Goal: Task Accomplishment & Management: Complete application form

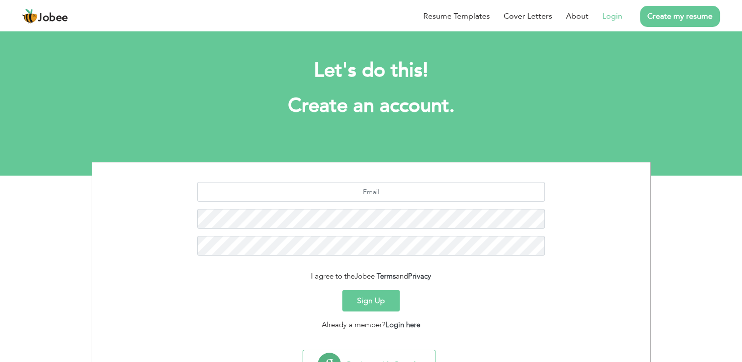
click at [614, 11] on link "Login" at bounding box center [612, 16] width 20 height 12
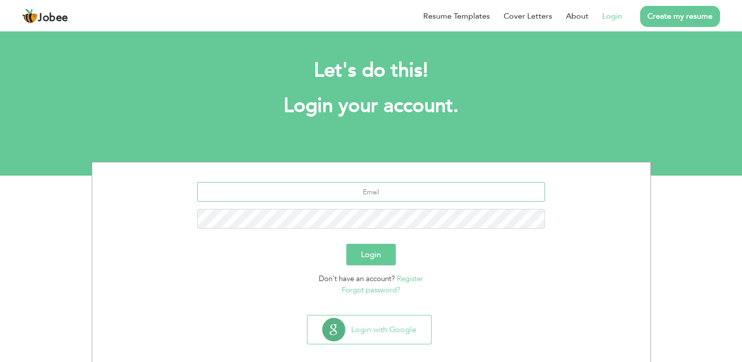
click at [367, 187] on input "text" at bounding box center [371, 192] width 348 height 20
click at [265, 191] on input "text" at bounding box center [371, 192] width 348 height 20
click at [622, 76] on h2 "Let's do this!" at bounding box center [371, 71] width 530 height 26
click at [435, 192] on input "text" at bounding box center [371, 192] width 348 height 20
click at [309, 188] on input "text" at bounding box center [371, 192] width 348 height 20
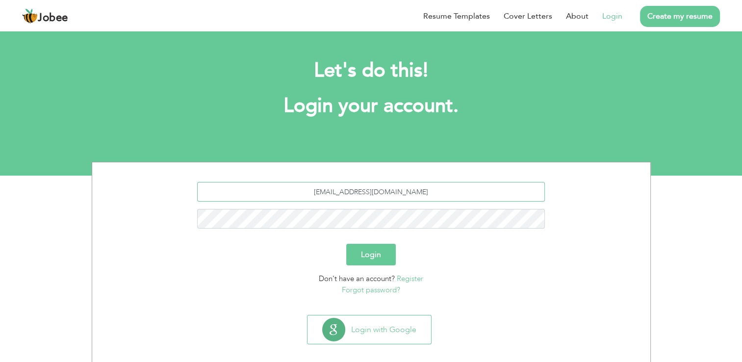
type input "[EMAIL_ADDRESS][DOMAIN_NAME]"
click at [346, 244] on button "Login" at bounding box center [371, 255] width 50 height 22
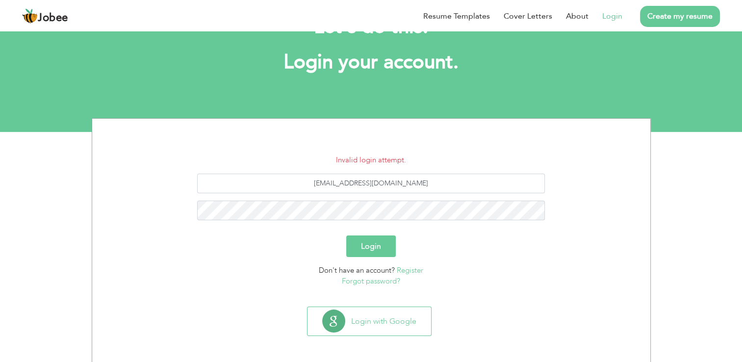
scroll to position [45, 0]
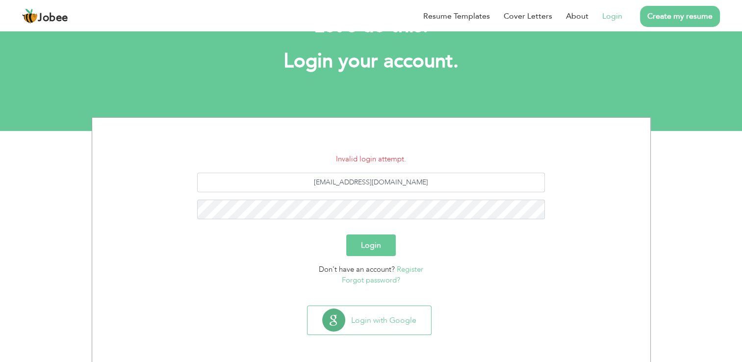
click at [383, 280] on link "Forgot password?" at bounding box center [371, 280] width 58 height 10
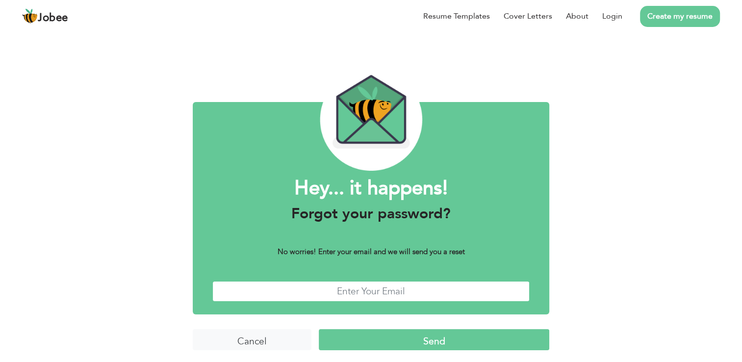
click at [371, 301] on input "text" at bounding box center [370, 291] width 317 height 21
type input "[EMAIL_ADDRESS][DOMAIN_NAME]"
click at [416, 345] on input "Send" at bounding box center [434, 339] width 230 height 21
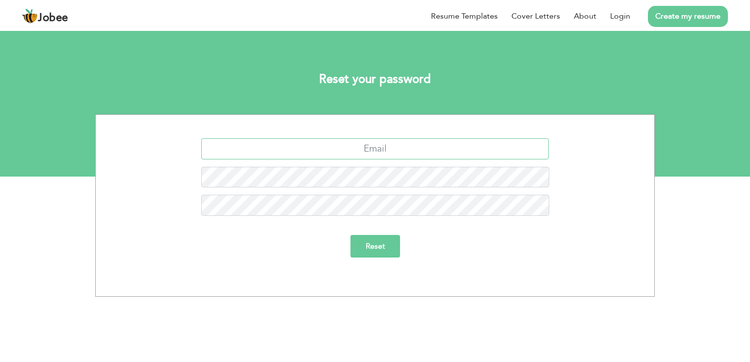
click at [380, 146] on input "text" at bounding box center [375, 148] width 348 height 21
type input "abdul.wahab14@hotmail.com"
click at [382, 256] on input "Reset" at bounding box center [375, 246] width 50 height 23
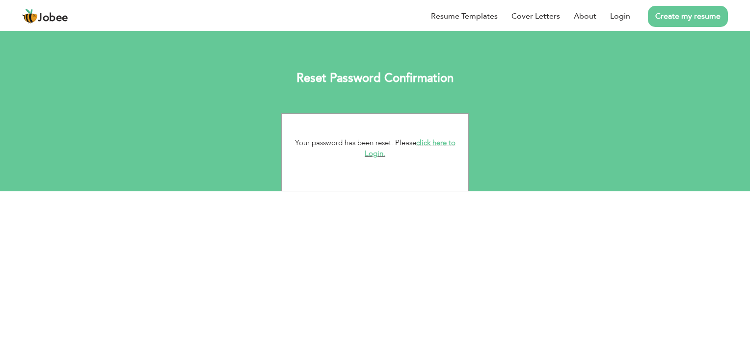
click at [444, 141] on link "click here to Login." at bounding box center [409, 148] width 91 height 21
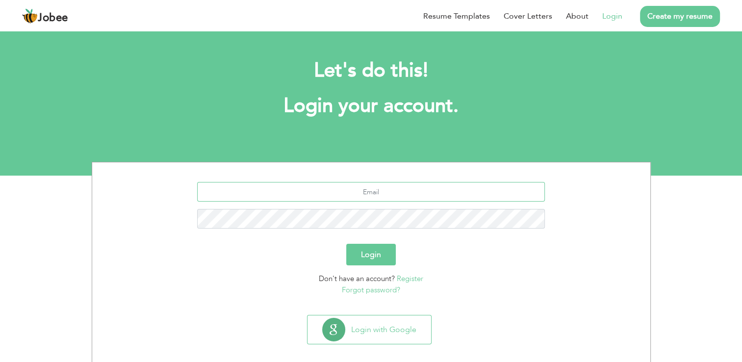
click at [393, 198] on input "text" at bounding box center [371, 192] width 348 height 20
type input "[EMAIL_ADDRESS][DOMAIN_NAME]"
click at [346, 244] on button "Login" at bounding box center [371, 255] width 50 height 22
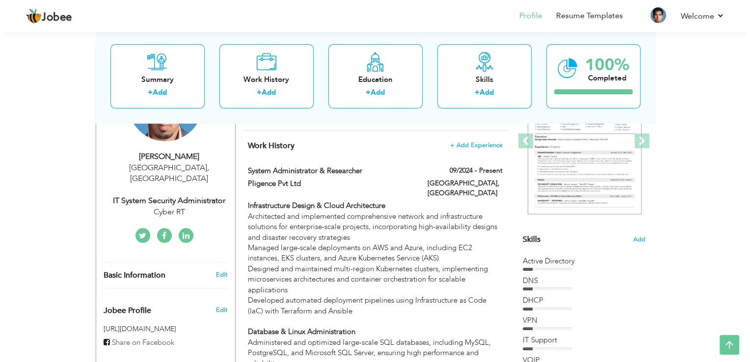
scroll to position [147, 0]
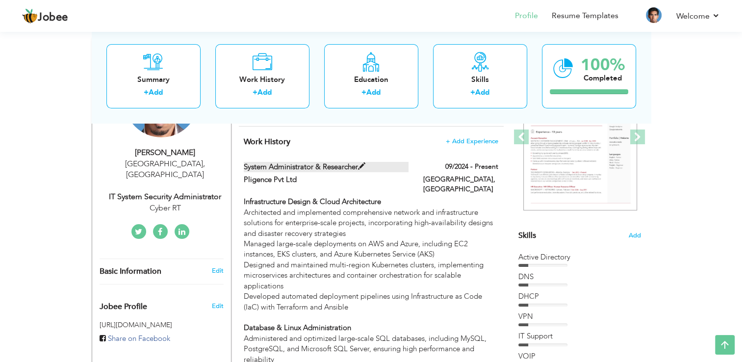
click at [364, 166] on span at bounding box center [361, 166] width 7 height 7
type input "System Administrator & Researcher"
type input "Pligence Pvt Ltd"
type input "09/2024"
type input "[GEOGRAPHIC_DATA]"
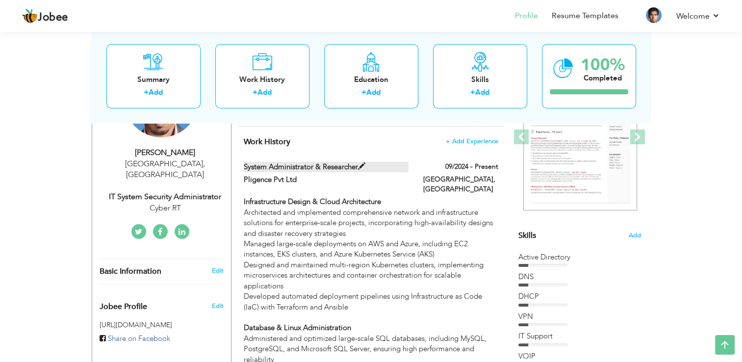
type input "[GEOGRAPHIC_DATA]"
checkbox input "true"
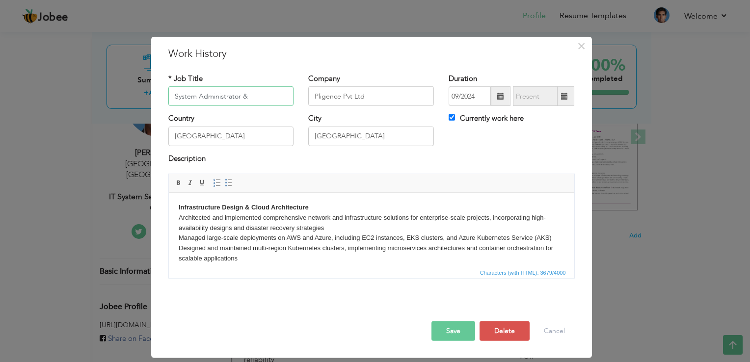
paste input "System Administrator & Researcher Admin & Product Development"
drag, startPoint x: 190, startPoint y: 94, endPoint x: 138, endPoint y: 97, distance: 51.6
click at [138, 97] on div "× Work History * Job Title System Administrator & System Administrator & Resear…" at bounding box center [375, 181] width 750 height 362
click at [245, 96] on input "System Administrator & System Administrator & Researcher & Product Development" at bounding box center [231, 96] width 126 height 20
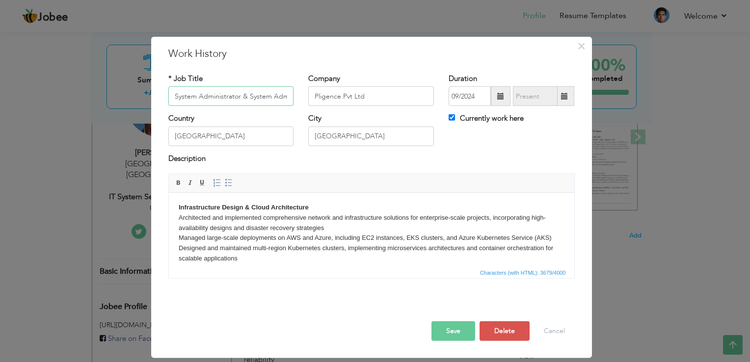
click at [248, 96] on input "System Administrator & System Administrator & Researcher & Product Development" at bounding box center [231, 96] width 126 height 20
drag, startPoint x: 247, startPoint y: 96, endPoint x: 228, endPoint y: 102, distance: 20.4
click at [228, 102] on input "System Administrator & System Administrator & Researcher & Product Development" at bounding box center [231, 96] width 126 height 20
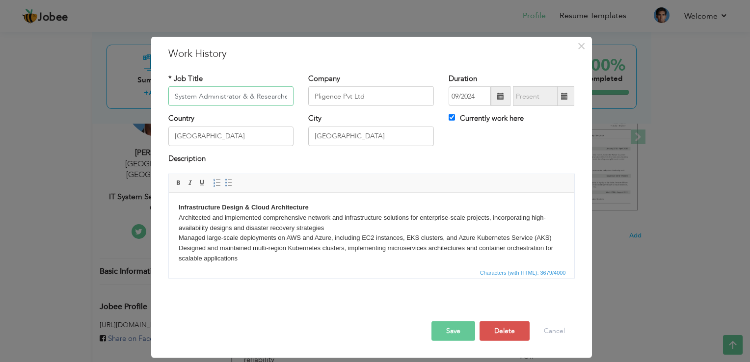
drag, startPoint x: 175, startPoint y: 98, endPoint x: 118, endPoint y: 85, distance: 58.2
click at [124, 89] on div "× Work History * Job Title System Administrator & & Researcher & Product Develo…" at bounding box center [375, 181] width 750 height 362
click at [241, 108] on div "* Job Title System Administrator & & Researcher & Product Development" at bounding box center [231, 94] width 140 height 40
click at [246, 96] on input "System Administrator & & Researcher & Product Development" at bounding box center [231, 96] width 126 height 20
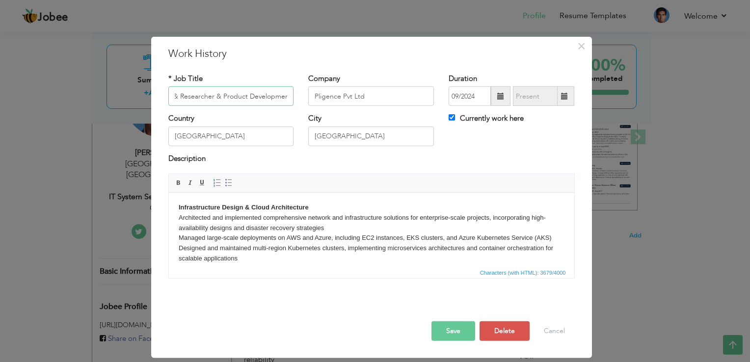
drag, startPoint x: 271, startPoint y: 97, endPoint x: 316, endPoint y: 100, distance: 45.3
click at [316, 100] on div "* Job Title System Administrator & Researcher & Product Development Company Pli…" at bounding box center [371, 94] width 421 height 40
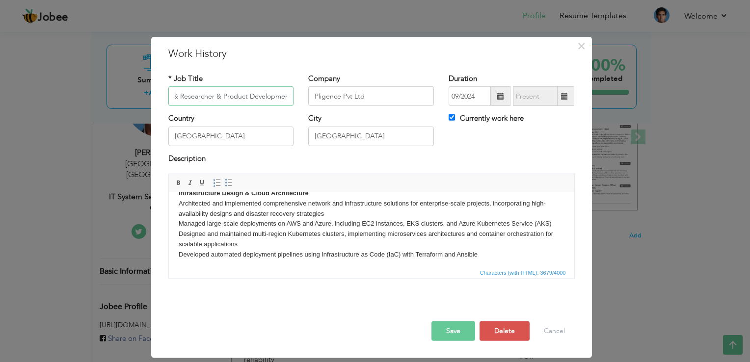
scroll to position [0, 0]
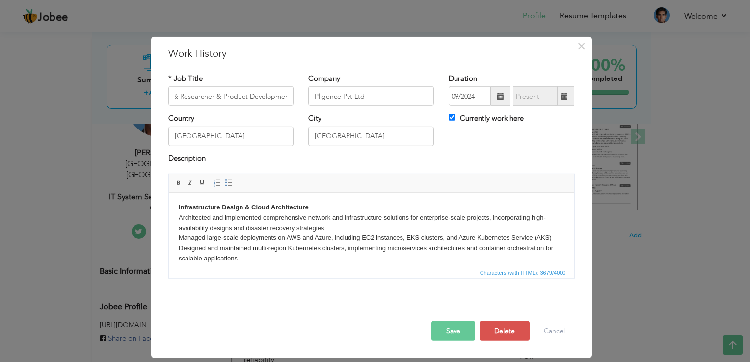
click at [447, 333] on button "Save" at bounding box center [453, 331] width 44 height 20
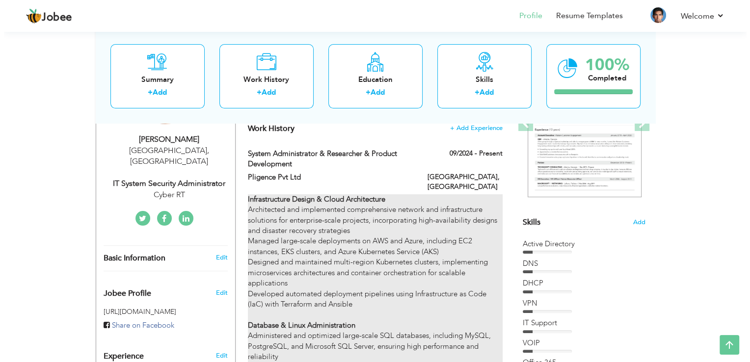
scroll to position [147, 0]
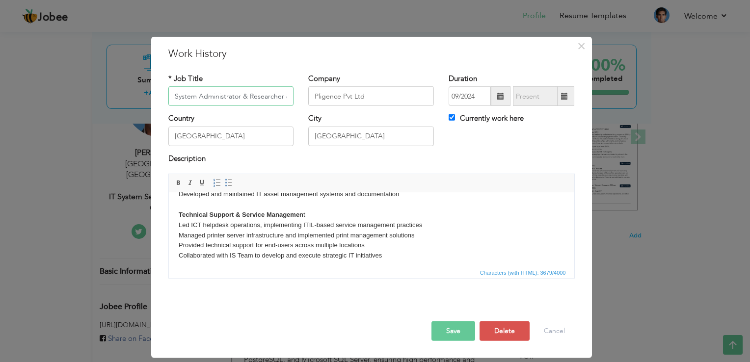
scroll to position [445, 0]
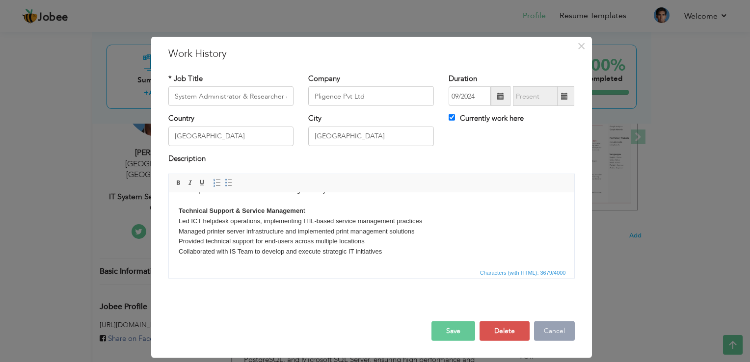
click at [544, 332] on button "Cancel" at bounding box center [554, 331] width 41 height 20
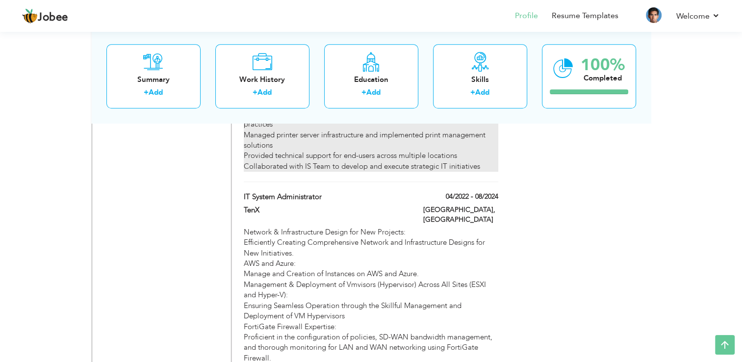
scroll to position [932, 0]
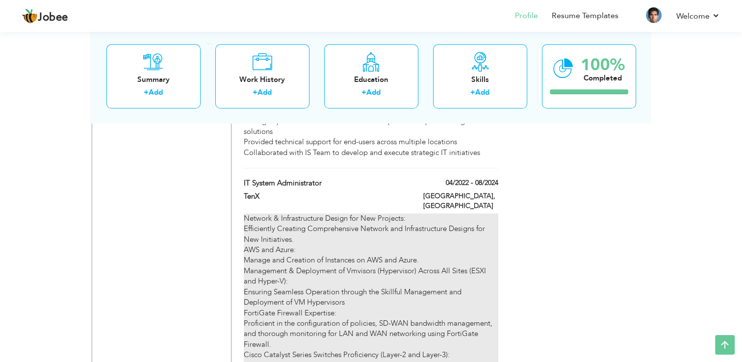
type input "IT System Administrator"
type input "TenX"
type input "04/2022"
type input "08/2024"
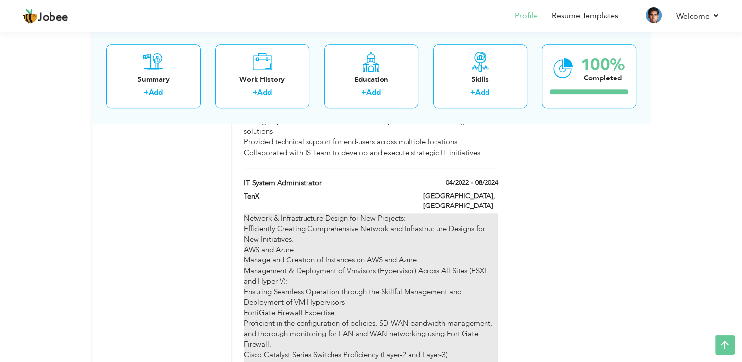
checkbox input "false"
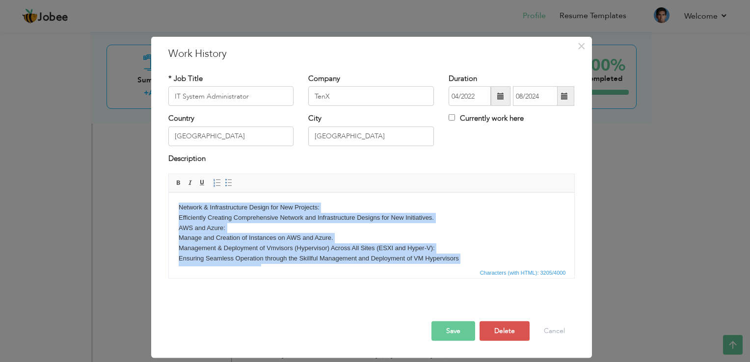
copy body "Network & Infrastructure Design for New Projects: Efficiently Creating Comprehe…"
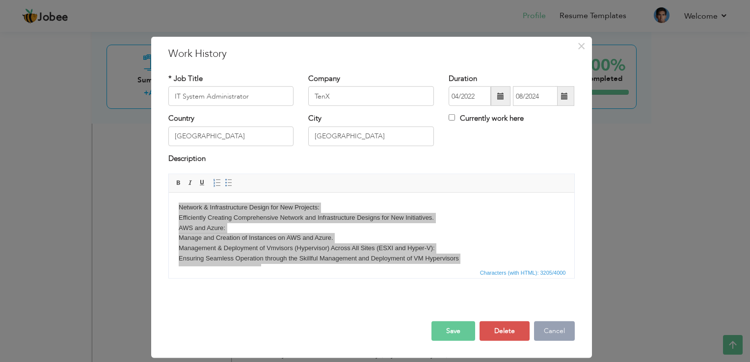
click at [550, 334] on button "Cancel" at bounding box center [554, 331] width 41 height 20
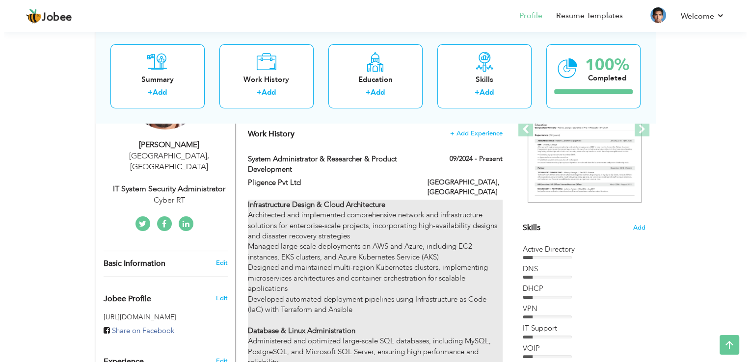
scroll to position [147, 0]
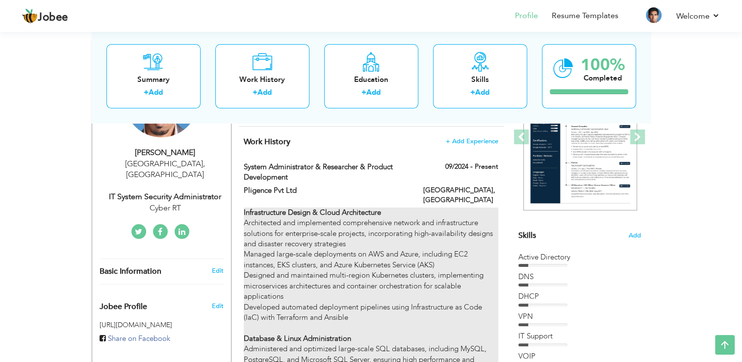
click at [379, 208] on strong "Infrastructure Design & Cloud Architecture" at bounding box center [312, 213] width 137 height 10
type input "System Administrator & Researcher & Product Development"
type input "Pligence Pvt Ltd"
type input "09/2024"
checkbox input "true"
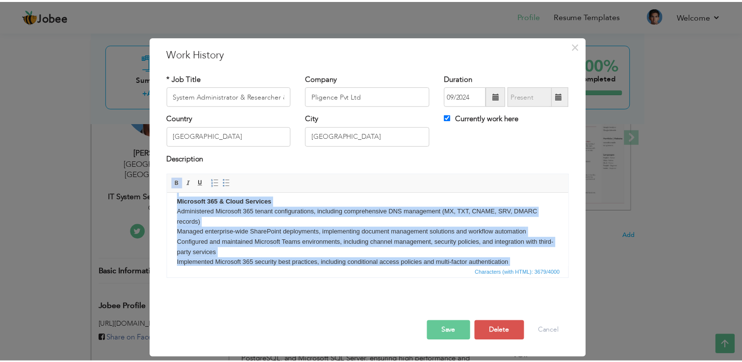
scroll to position [0, 0]
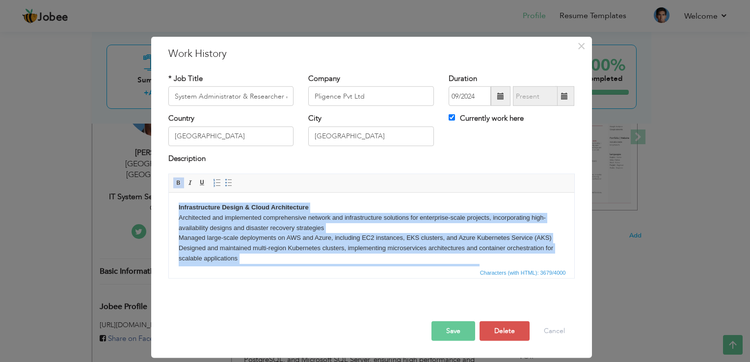
drag, startPoint x: 393, startPoint y: 254, endPoint x: 321, endPoint y: 404, distance: 167.0
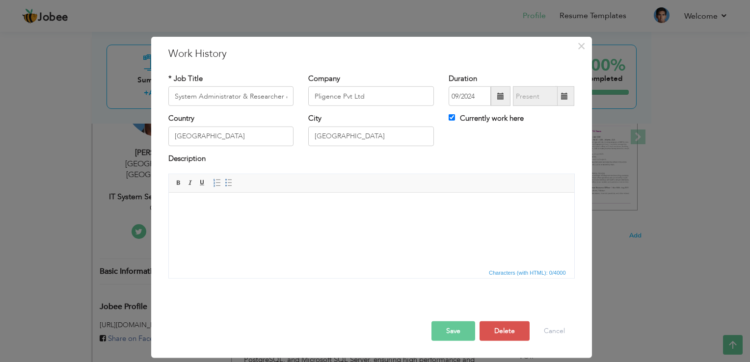
click at [194, 208] on body at bounding box center [371, 208] width 386 height 10
click at [559, 333] on button "Cancel" at bounding box center [554, 331] width 41 height 20
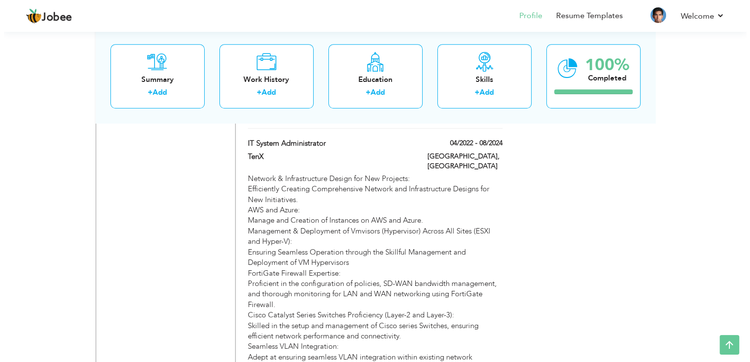
scroll to position [932, 0]
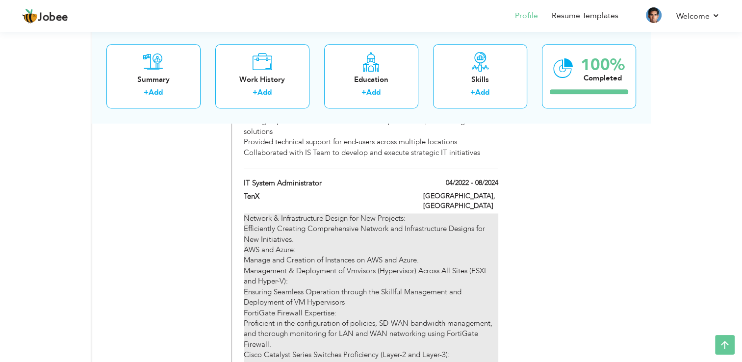
type input "IT System Administrator"
type input "TenX"
type input "04/2022"
type input "08/2024"
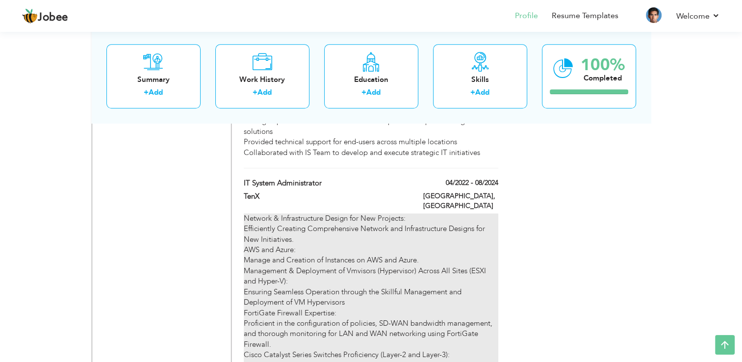
checkbox input "false"
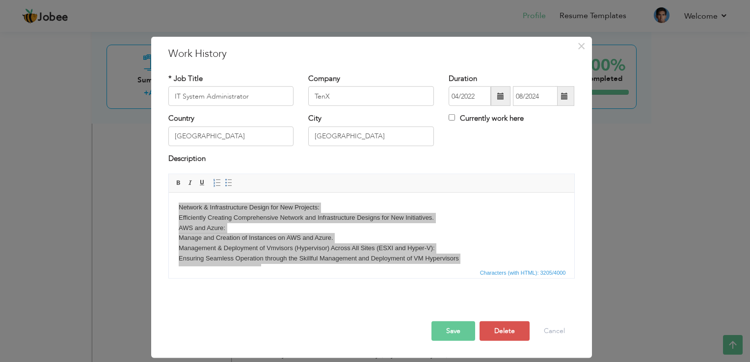
scroll to position [0, 0]
click at [274, 232] on span "Copy" at bounding box center [294, 233] width 51 height 12
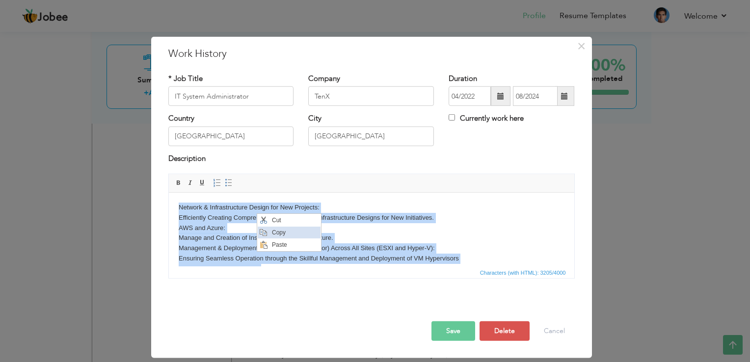
copy body "Network & Infrastructure Design for New Projects: Efficiently Creating Comprehe…"
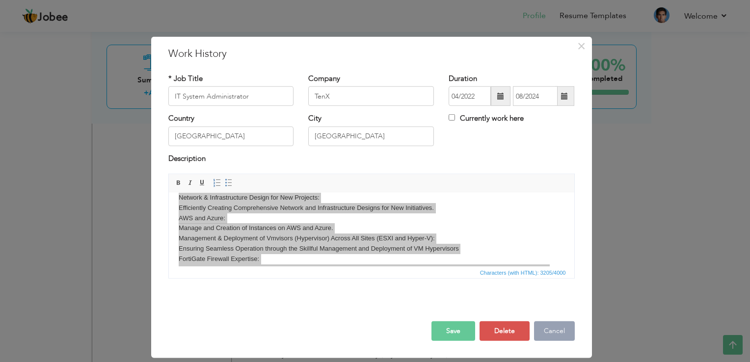
click at [549, 327] on button "Cancel" at bounding box center [554, 331] width 41 height 20
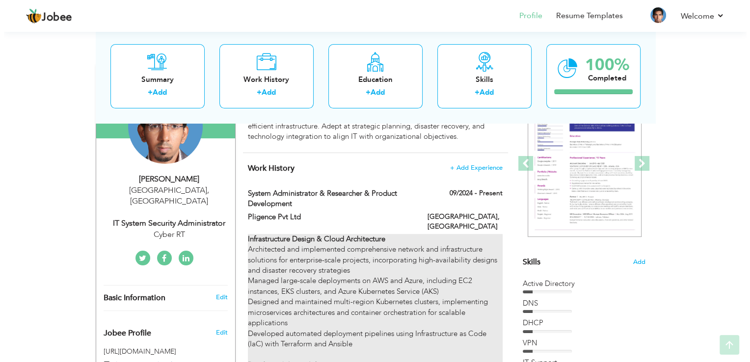
scroll to position [147, 0]
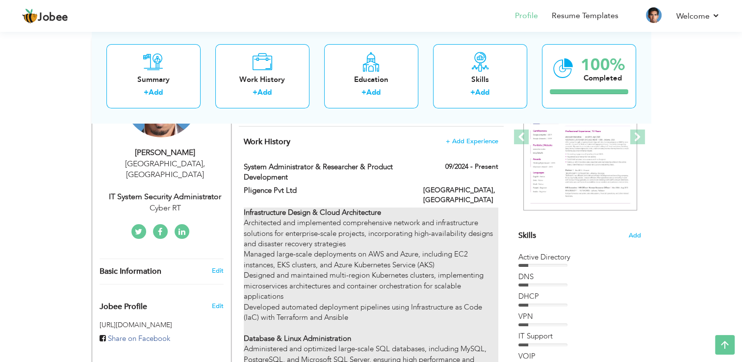
type input "System Administrator & Researcher & Product Development"
type input "Pligence Pvt Ltd"
type input "09/2024"
checkbox input "true"
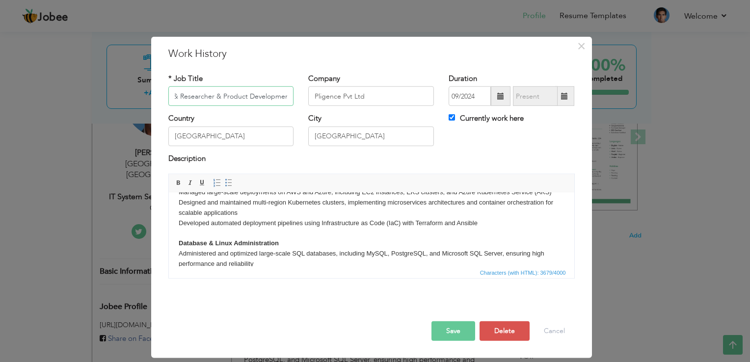
scroll to position [98, 0]
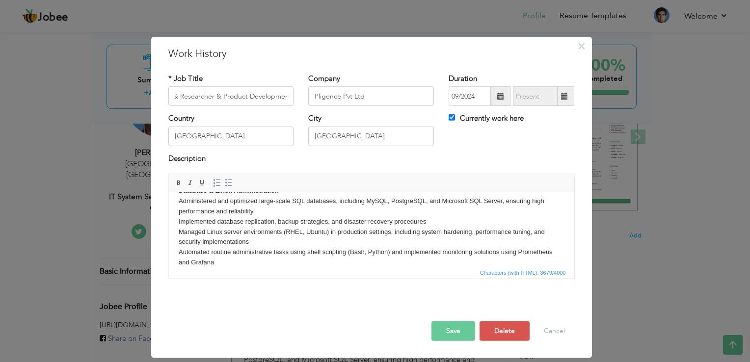
click at [338, 252] on body "Infrastructure Design & Cloud Architecture Architected and implemented comprehe…" at bounding box center [371, 354] width 386 height 500
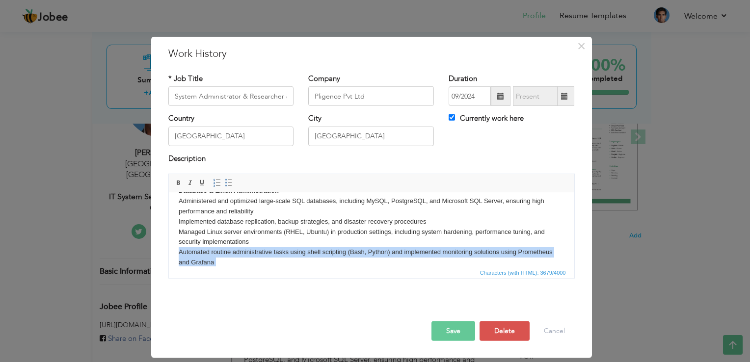
click at [338, 252] on body "Infrastructure Design & Cloud Architecture Architected and implemented comprehe…" at bounding box center [371, 354] width 386 height 500
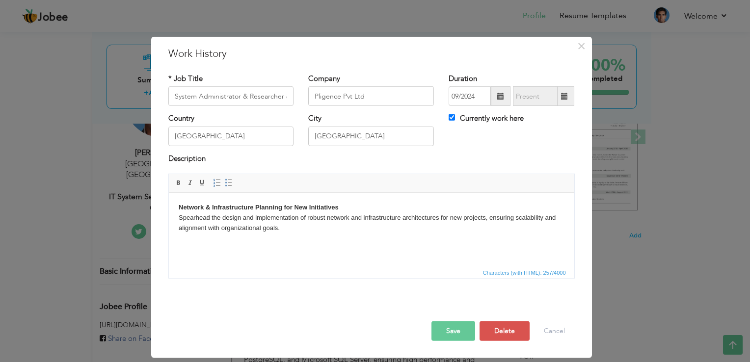
click at [341, 208] on p "Network & Infrastructure Planning for New Initiatives Spearhead the design and …" at bounding box center [371, 218] width 386 height 30
click at [282, 229] on p "Network & Infrastructure Planning for New Initiatives Spearhead the design and …" at bounding box center [371, 218] width 386 height 30
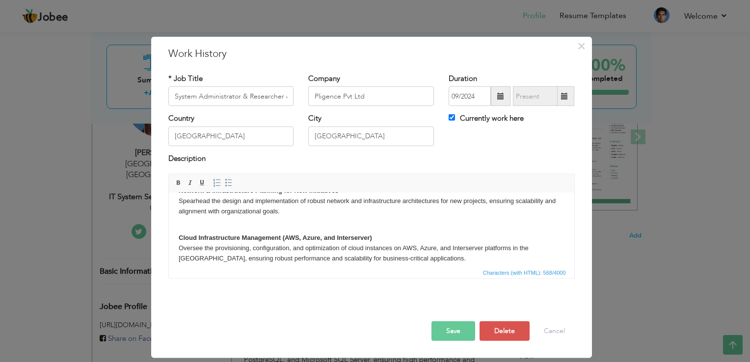
scroll to position [24, 0]
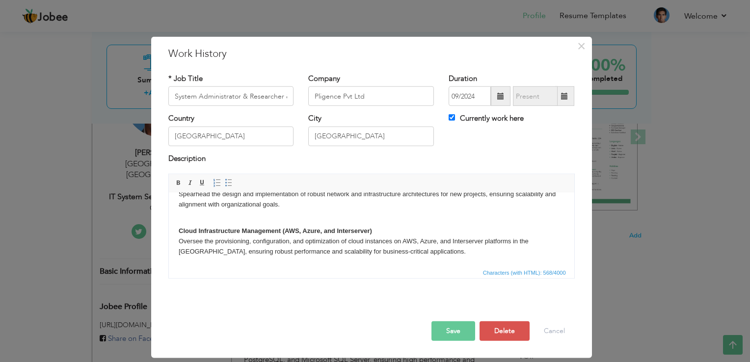
click at [369, 230] on strong "Cloud Infrastructure Management (AWS, Azure, and Interserver)" at bounding box center [274, 230] width 193 height 7
click at [300, 229] on strong "Cloud Infrastructure Management ( Interserver)" at bounding box center [248, 230] width 141 height 7
click at [297, 229] on strong "Cloud Infrastructure Management ( InterS erver)" at bounding box center [249, 230] width 142 height 7
drag, startPoint x: 453, startPoint y: 242, endPoint x: 392, endPoint y: 241, distance: 60.3
click at [392, 241] on p "Cloud Infrastructure Management ( InterS erver) Oversee the provisioning, confi…" at bounding box center [371, 241] width 386 height 30
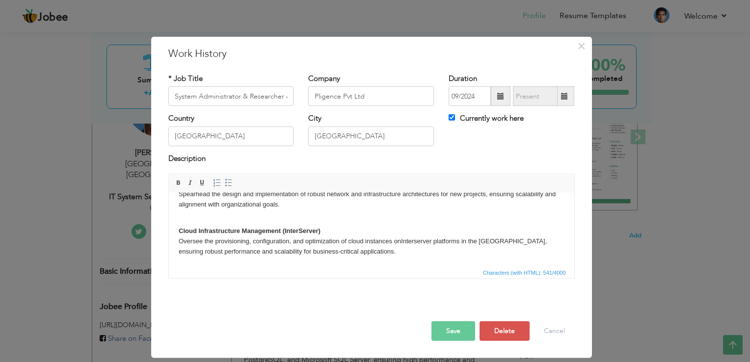
click at [459, 241] on p "Cloud Infrastructure Management ( InterS erver) Oversee the provisioning, confi…" at bounding box center [371, 241] width 386 height 30
click at [365, 256] on p "Cloud Infrastructure Management ( InterS erver) Oversee the provisioning, confi…" at bounding box center [371, 241] width 386 height 30
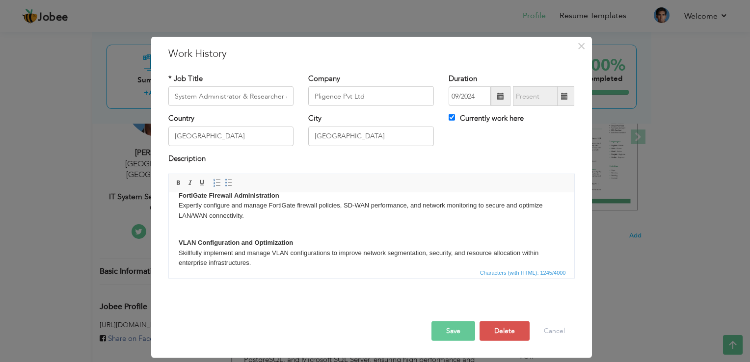
click at [326, 269] on span "Characters (with HTML): 1245/4000" at bounding box center [371, 272] width 405 height 12
click at [269, 266] on span "Characters (with HTML): 1245/4000" at bounding box center [371, 272] width 405 height 12
click at [265, 267] on span "Characters (with HTML): 1245/4000" at bounding box center [371, 272] width 405 height 12
click at [257, 264] on p "VLAN Configuration and Optimization Skillfully implement and manage VLAN config…" at bounding box center [371, 253] width 386 height 30
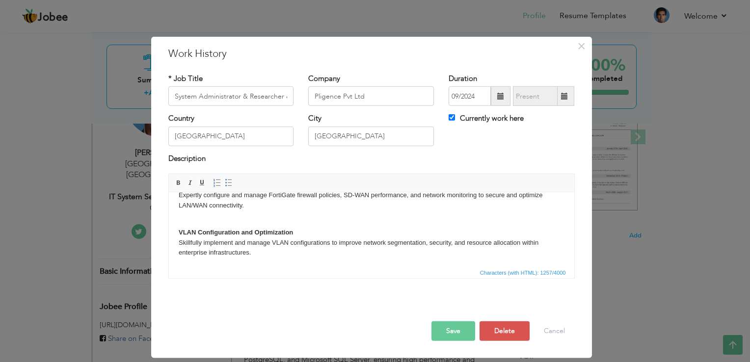
scroll to position [201, 0]
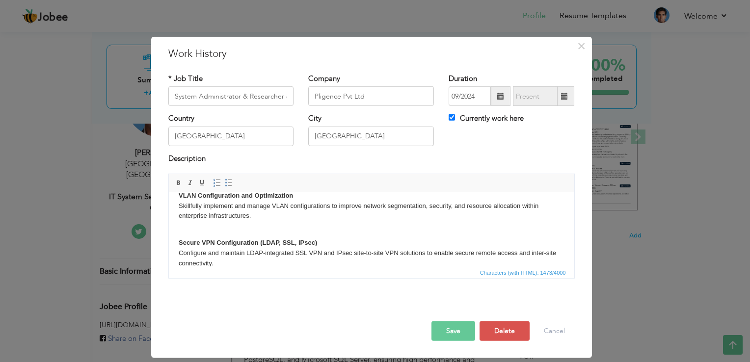
click at [278, 240] on strong "Secure VPN Configuration (LDAP, SSL, IPsec)" at bounding box center [247, 242] width 138 height 7
drag, startPoint x: 303, startPoint y: 240, endPoint x: 259, endPoint y: 240, distance: 44.6
click at [259, 240] on p "Secure VPN Configuration ( , SSL, IPsec) Configure and maintain LDAP-integrated…" at bounding box center [371, 253] width 386 height 30
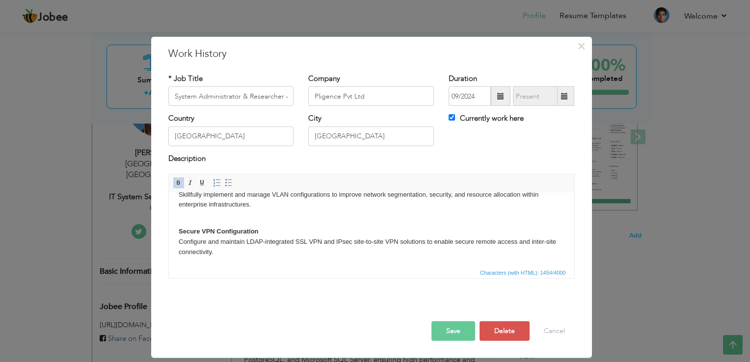
scroll to position [212, 0]
click at [221, 258] on html "Network & Infrastructure Planning for New Initiatives Spearhead the design and …" at bounding box center [370, 124] width 405 height 286
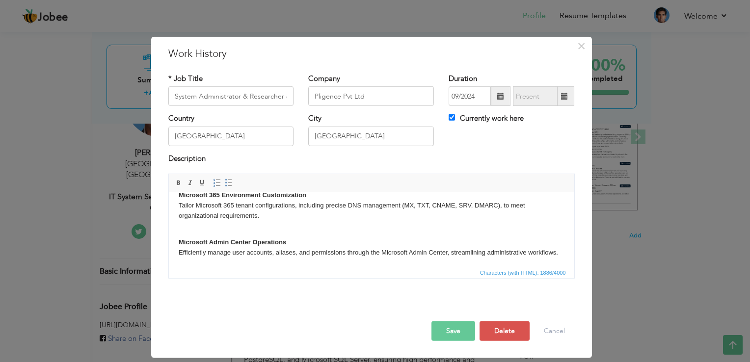
drag, startPoint x: 329, startPoint y: 268, endPoint x: 406, endPoint y: 334, distance: 101.6
click at [406, 268] on html "Network & Infrastructure Planning for New Initiatives Spearhead the design and …" at bounding box center [370, 82] width 405 height 370
click at [243, 258] on p "Microsoft Admin Center Operations Efficiently manage user accounts, aliases, an…" at bounding box center [371, 247] width 386 height 21
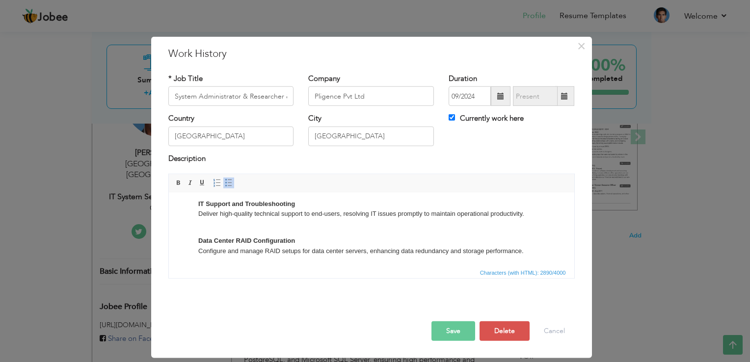
scroll to position [502, 0]
click at [449, 334] on button "Save" at bounding box center [453, 331] width 44 height 20
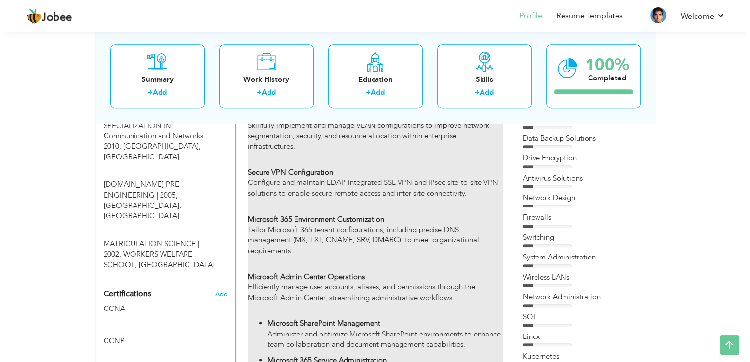
scroll to position [442, 0]
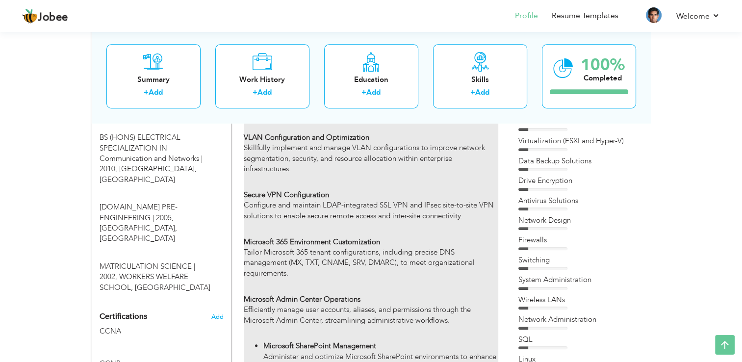
click at [431, 209] on p "Secure VPN Configuration Configure and maintain LDAP-integrated SSL VPN and IPs…" at bounding box center [371, 211] width 254 height 42
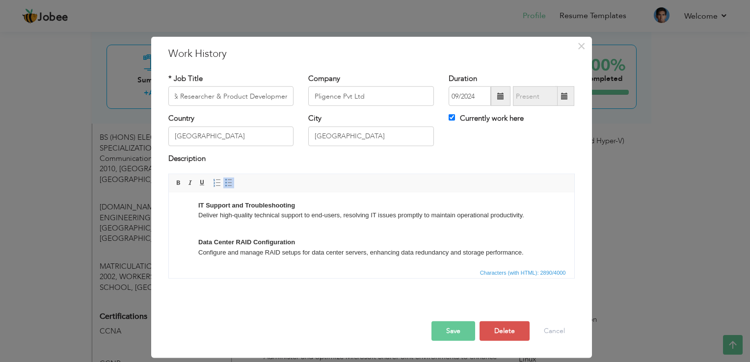
scroll to position [0, 0]
click at [192, 215] on ul "Microsoft SharePoint Management Administer and optimize Microsoft SharePoint en…" at bounding box center [371, 168] width 386 height 179
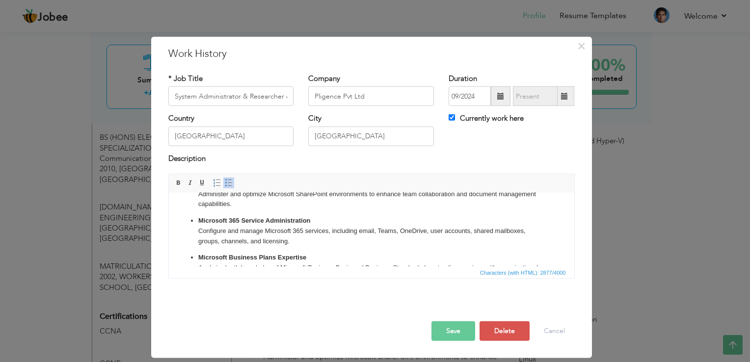
scroll to position [387, 0]
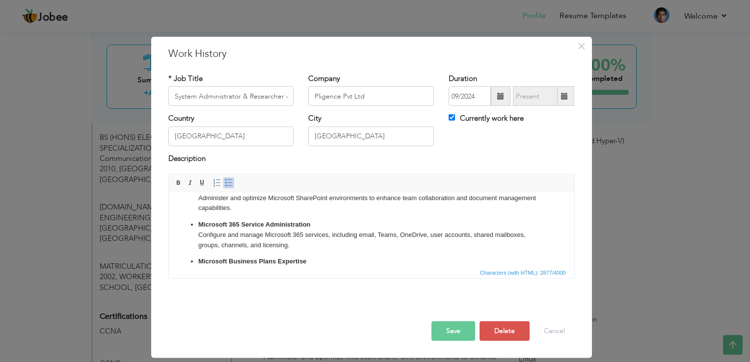
click at [229, 185] on span at bounding box center [229, 183] width 8 height 8
click at [227, 186] on span at bounding box center [229, 183] width 8 height 8
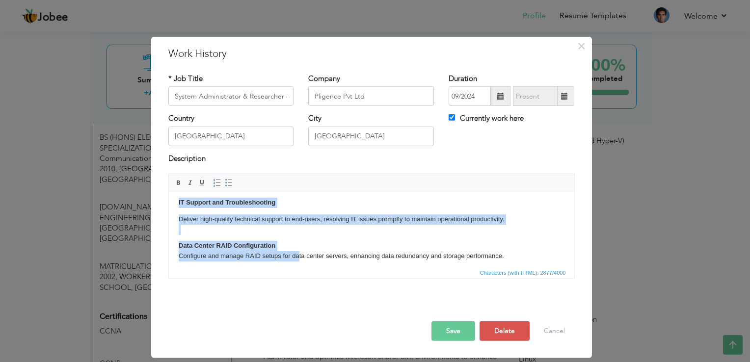
scroll to position [488, 0]
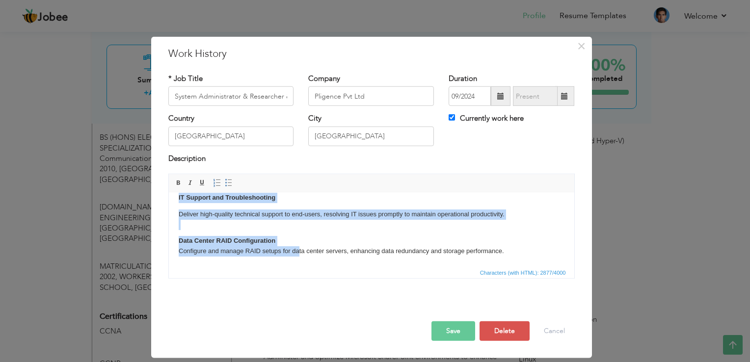
drag, startPoint x: 197, startPoint y: 201, endPoint x: 298, endPoint y: 262, distance: 118.6
click at [228, 183] on span at bounding box center [229, 183] width 8 height 8
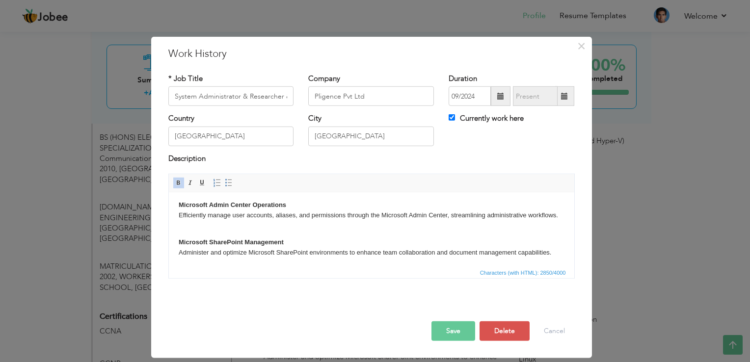
scroll to position [330, 0]
click at [294, 233] on p "Microsoft Admin Center Operations Efficiently manage user accounts, aliases, an…" at bounding box center [371, 218] width 386 height 30
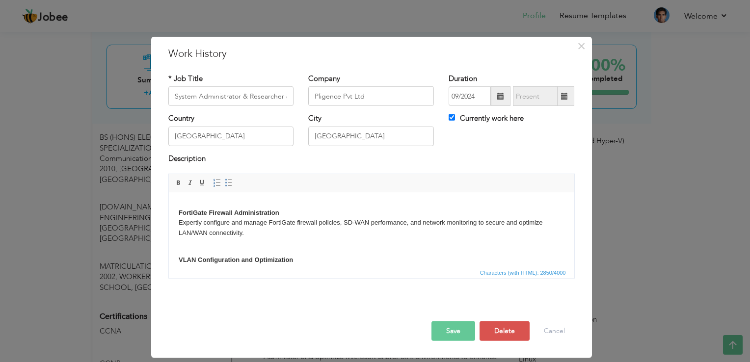
scroll to position [134, 0]
click at [456, 323] on button "Save" at bounding box center [453, 331] width 44 height 20
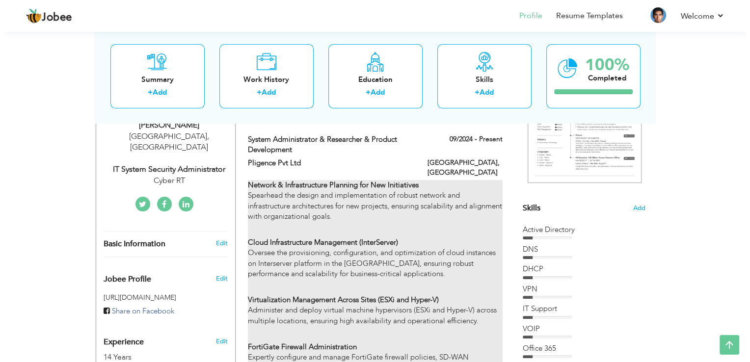
scroll to position [147, 0]
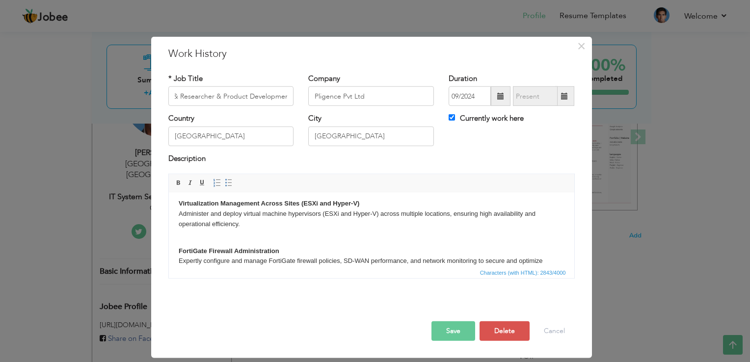
scroll to position [0, 0]
click at [248, 232] on p "Virtualization Management Across Sites (ESXi and Hyper-V) Administer and deploy…" at bounding box center [371, 219] width 386 height 41
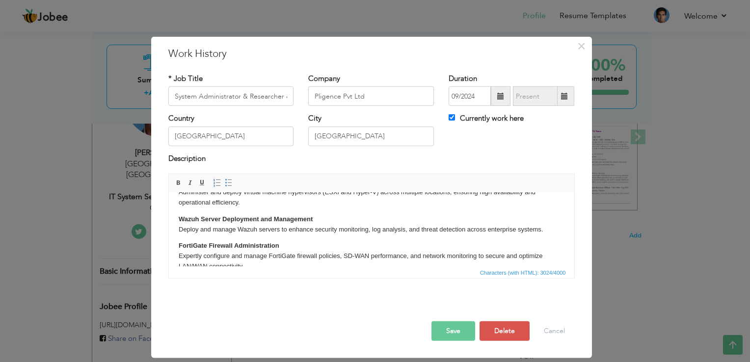
scroll to position [147, 0]
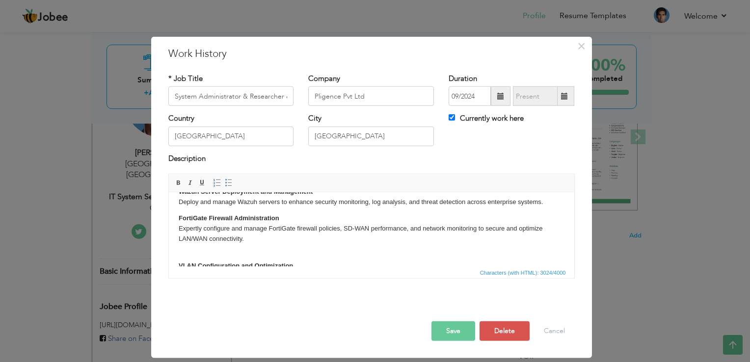
click at [278, 203] on p "Wazuh Server Deployment and Management Deploy and manage Wazuh servers to enhan…" at bounding box center [371, 197] width 386 height 21
click at [461, 333] on button "Save" at bounding box center [453, 331] width 44 height 20
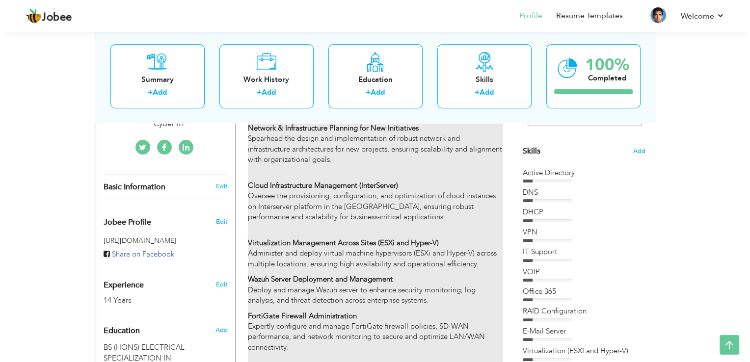
scroll to position [196, 0]
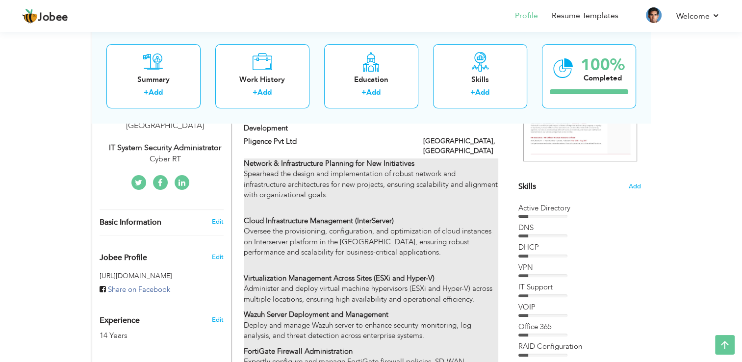
click at [445, 170] on p "Network & Infrastructure Planning for New Initiatives Spearhead the design and …" at bounding box center [371, 184] width 254 height 52
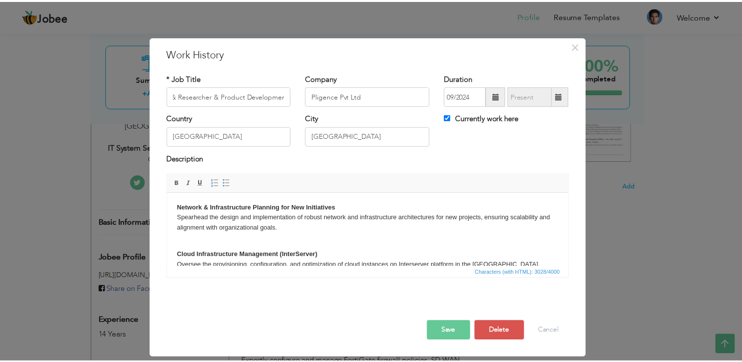
scroll to position [0, 0]
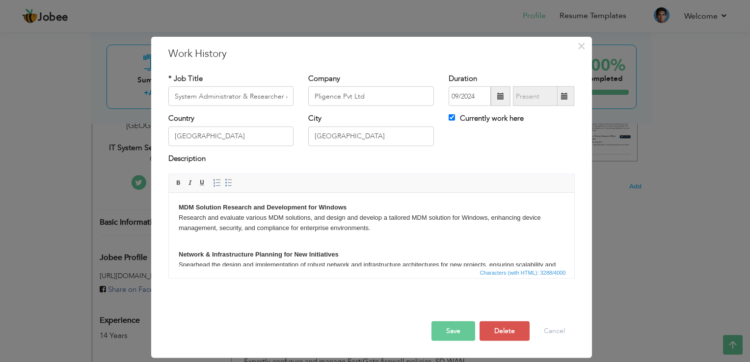
click at [458, 328] on button "Save" at bounding box center [453, 331] width 44 height 20
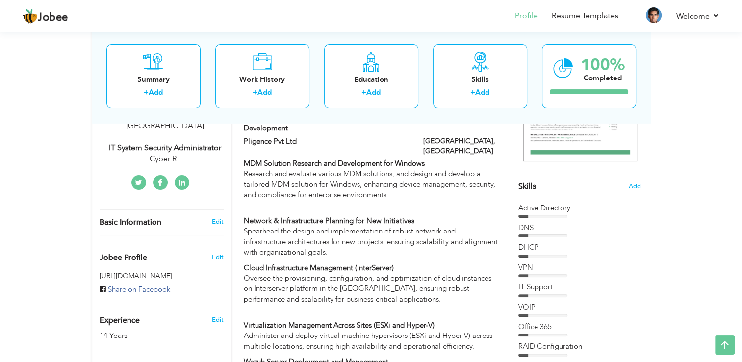
click at [175, 142] on div "IT System Security Administrator" at bounding box center [165, 147] width 131 height 11
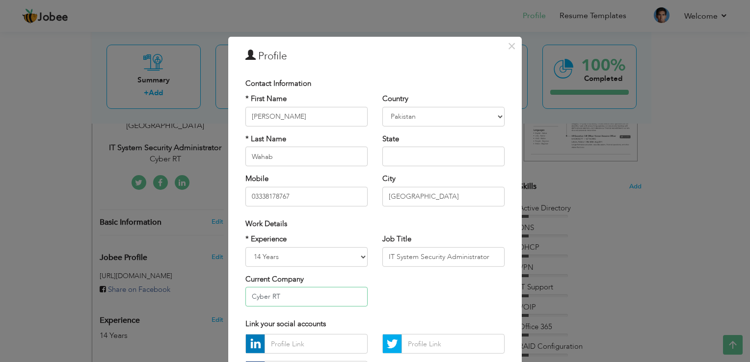
drag, startPoint x: 280, startPoint y: 299, endPoint x: 218, endPoint y: 295, distance: 61.9
click at [218, 295] on div "× Profile Contact Information * First Name Abdul * Last Name Wahab" at bounding box center [375, 181] width 750 height 362
click at [509, 44] on span "×" at bounding box center [511, 46] width 8 height 18
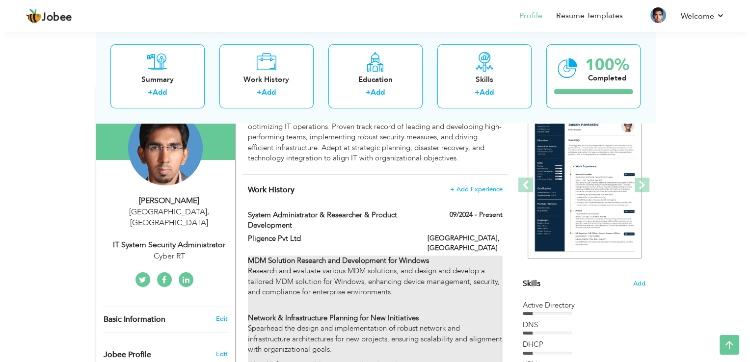
scroll to position [49, 0]
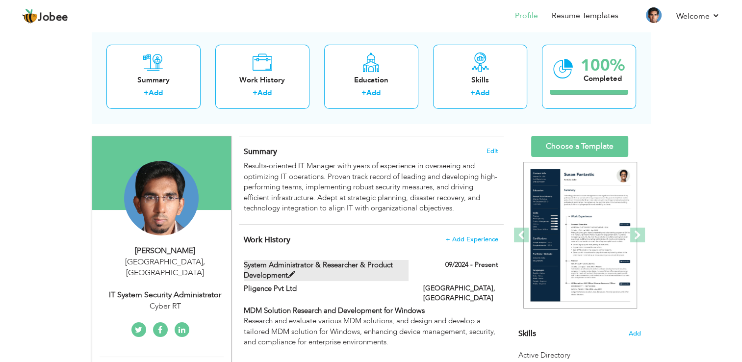
click at [291, 266] on label "System Administrator & Researcher & Product Development" at bounding box center [326, 270] width 165 height 21
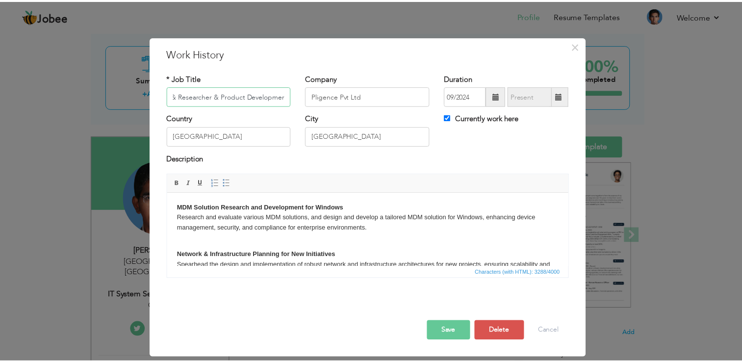
scroll to position [0, 0]
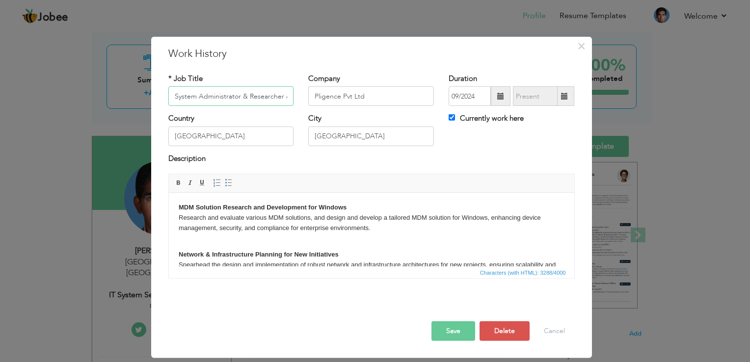
drag, startPoint x: 292, startPoint y: 96, endPoint x: 130, endPoint y: 104, distance: 162.6
click at [130, 104] on div "× Work History * Job Title System Administrator & Researcher & Product Developm…" at bounding box center [375, 181] width 750 height 362
click at [451, 329] on button "Save" at bounding box center [453, 331] width 44 height 20
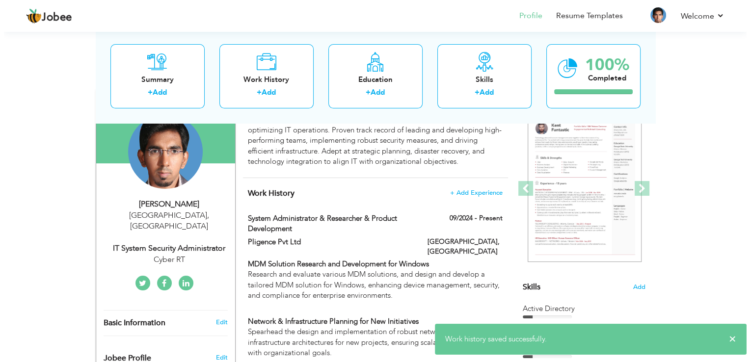
scroll to position [98, 0]
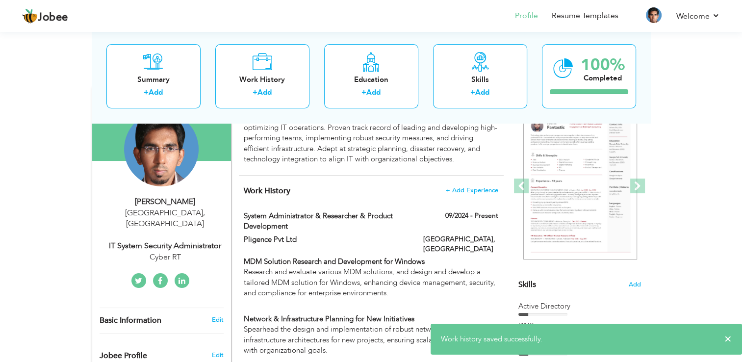
click at [168, 240] on div "IT System Security Administrator" at bounding box center [165, 245] width 131 height 11
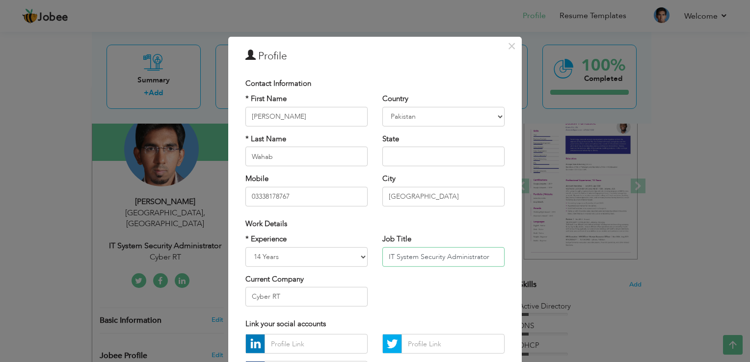
drag, startPoint x: 489, startPoint y: 258, endPoint x: 451, endPoint y: 286, distance: 47.3
click at [334, 260] on div "* Experience Entry Level Less than 1 Year 1 Year 2 Years 3 Years 4 Years 5 Year…" at bounding box center [375, 274] width 274 height 80
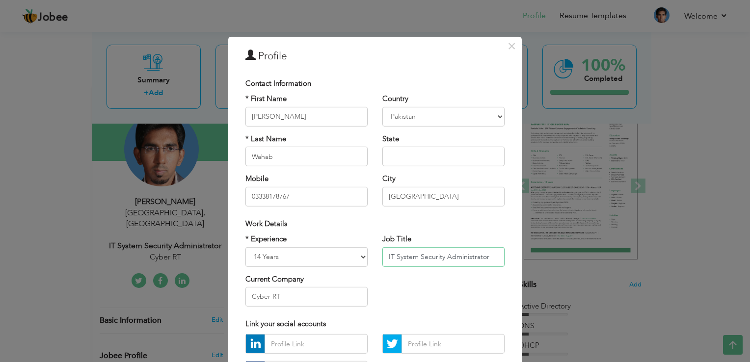
paste input "System Administrator & Researcher & Product Development"
drag, startPoint x: 496, startPoint y: 257, endPoint x: 335, endPoint y: 260, distance: 161.9
click at [335, 260] on div "* Experience Entry Level Less than 1 Year 1 Year 2 Years 3 Years 4 Years 5 Year…" at bounding box center [375, 274] width 274 height 80
type input "System Administrator & Researcher & Product Development"
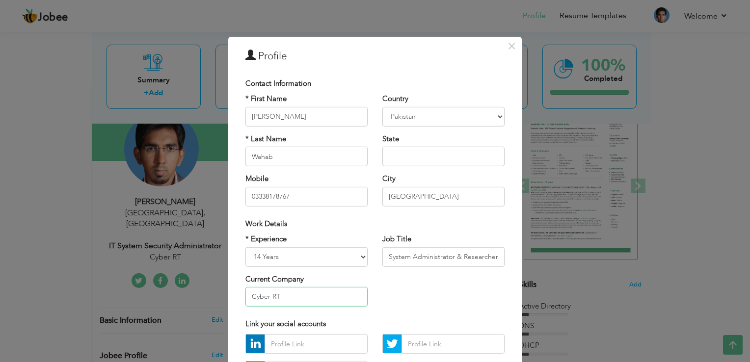
click at [299, 300] on input "Cyber RT" at bounding box center [306, 297] width 122 height 20
drag, startPoint x: 298, startPoint y: 300, endPoint x: 227, endPoint y: 301, distance: 71.6
click at [228, 301] on div "× Profile Contact Information * First Name Abdul * Last Name Wahab Mobile U.K" at bounding box center [374, 242] width 293 height 411
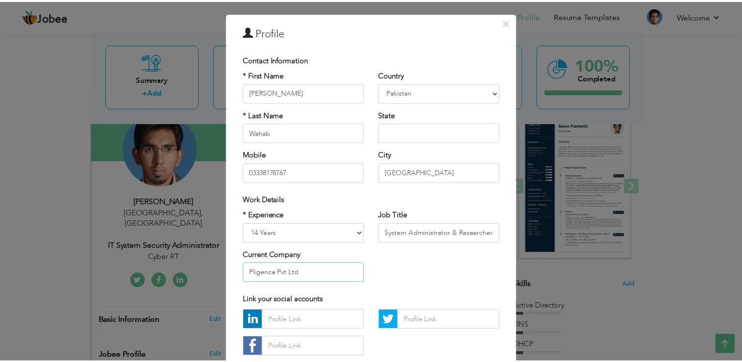
scroll to position [85, 0]
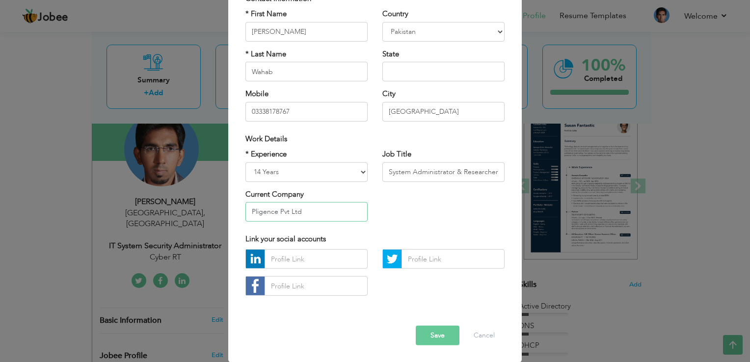
type input "Pligence Pvt Ltd"
click at [424, 325] on div "Error" at bounding box center [375, 318] width 274 height 15
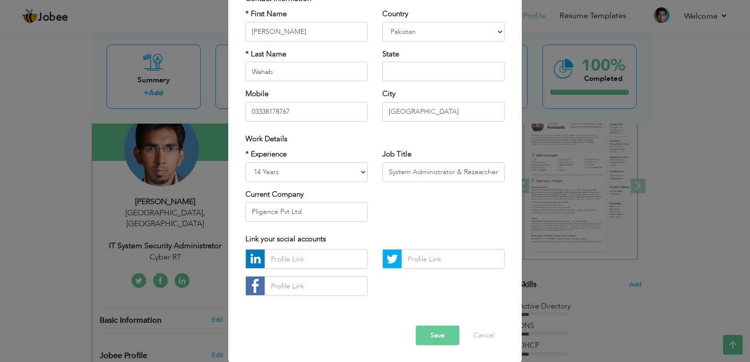
click at [436, 339] on button "Save" at bounding box center [438, 336] width 44 height 20
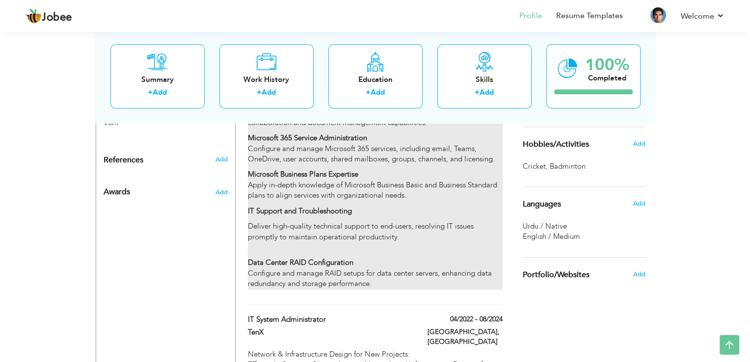
scroll to position [785, 0]
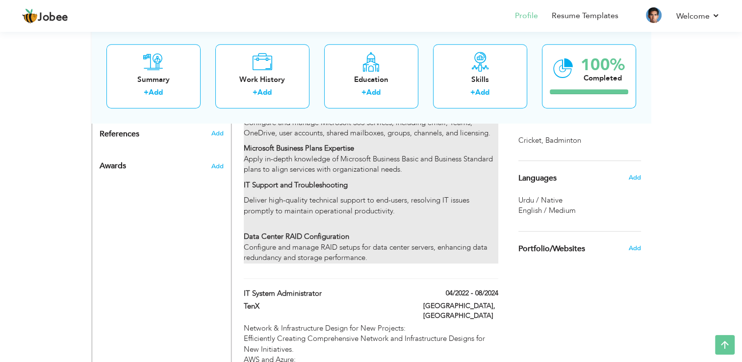
click at [367, 158] on p "Microsoft Business Plans Expertise Apply in-depth knowledge of Microsoft Busine…" at bounding box center [371, 158] width 254 height 31
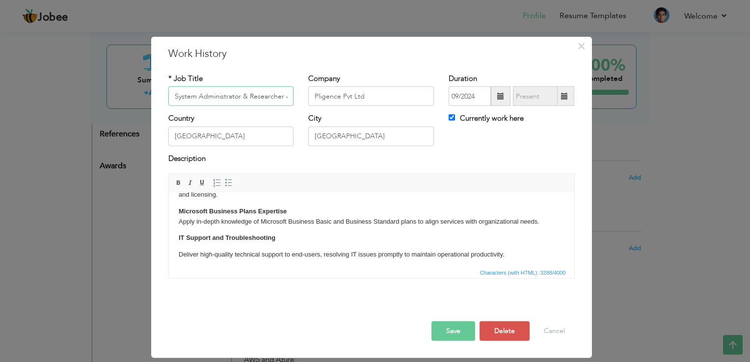
scroll to position [482, 0]
click at [262, 198] on p "Microsoft 365 Service Administration Configure and manage Microsoft 365 service…" at bounding box center [371, 183] width 386 height 30
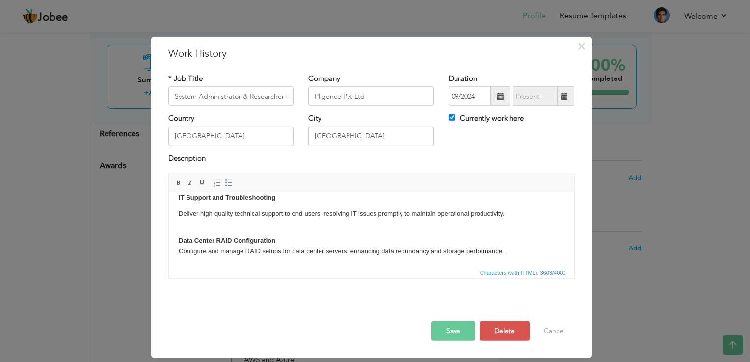
scroll to position [578, 0]
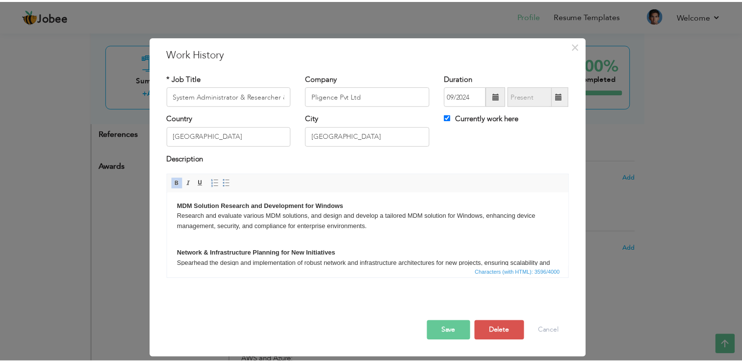
scroll to position [0, 0]
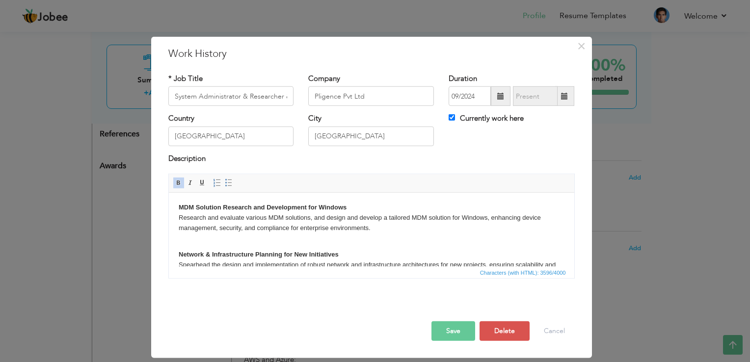
click at [450, 331] on button "Save" at bounding box center [453, 331] width 44 height 20
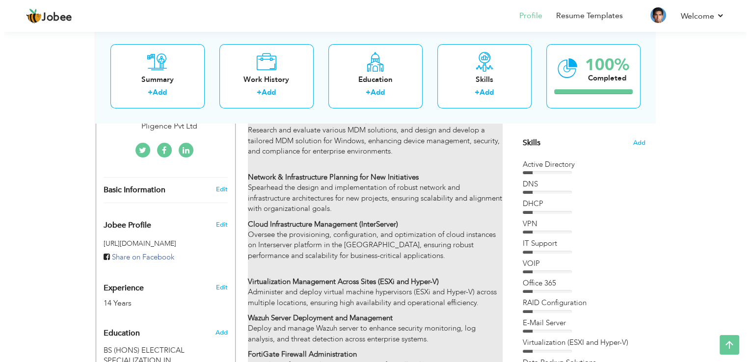
scroll to position [245, 0]
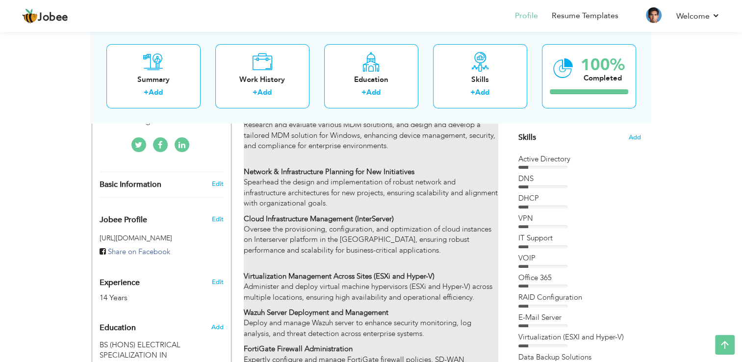
click at [371, 214] on strong "Cloud Infrastructure Management (InterServer)" at bounding box center [319, 219] width 150 height 10
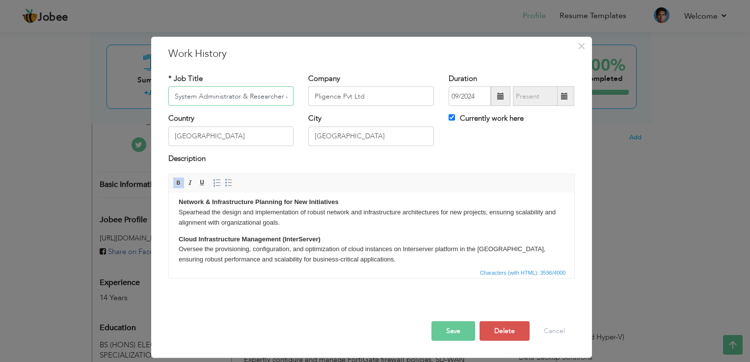
scroll to position [49, 0]
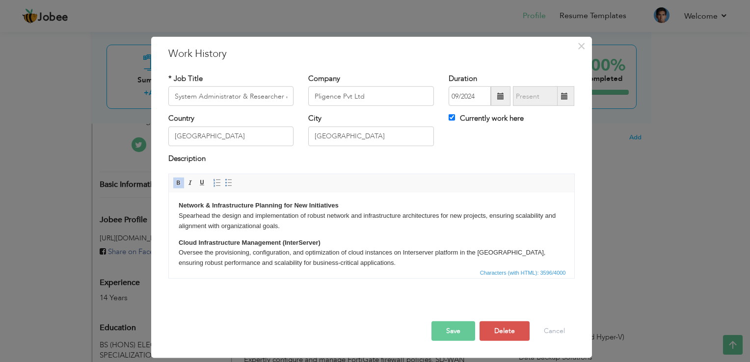
click at [317, 242] on strong "Cloud Infrastructure Management (InterServer)" at bounding box center [249, 242] width 142 height 7
click at [456, 253] on p "Cloud Infrastructure Management (InterServer and GCP) Oversee the provisioning,…" at bounding box center [371, 258] width 386 height 41
click at [457, 327] on button "Save" at bounding box center [453, 331] width 44 height 20
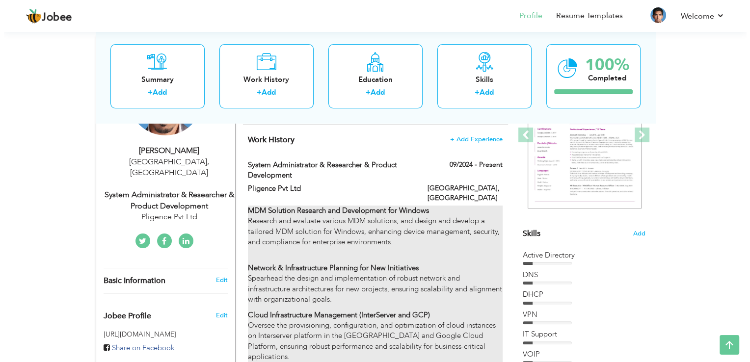
scroll to position [147, 0]
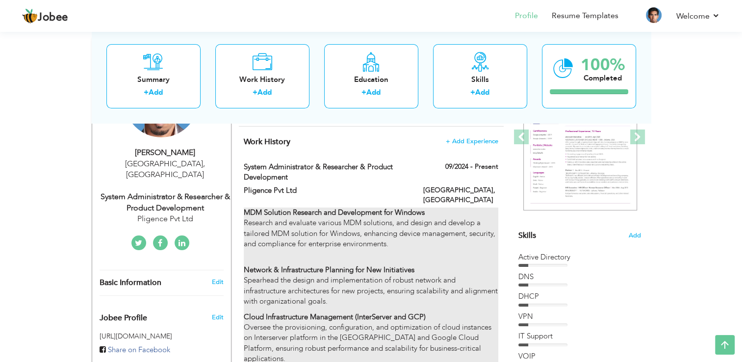
click at [483, 208] on p "MDM Solution Research and Development for Windows Research and evaluate various…" at bounding box center [371, 229] width 254 height 42
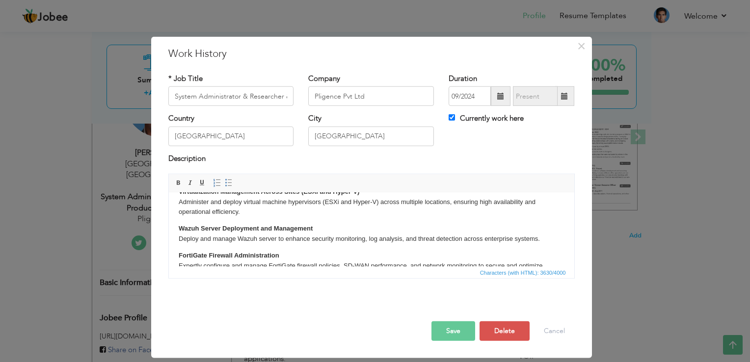
click at [245, 212] on p "Virtualization Management Across Sites (ESXi and Hyper-V) Administer and deploy…" at bounding box center [371, 202] width 386 height 30
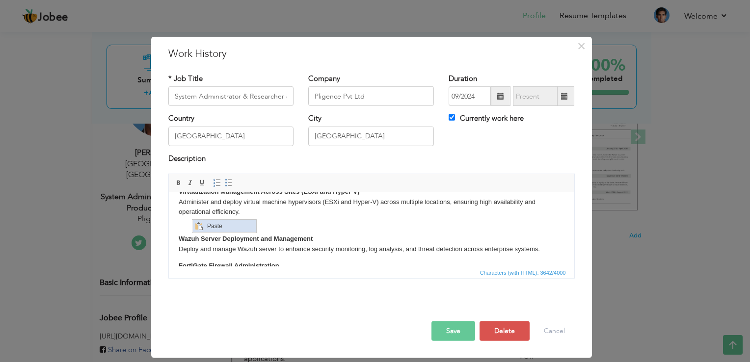
click at [210, 225] on span "Paste" at bounding box center [230, 226] width 51 height 12
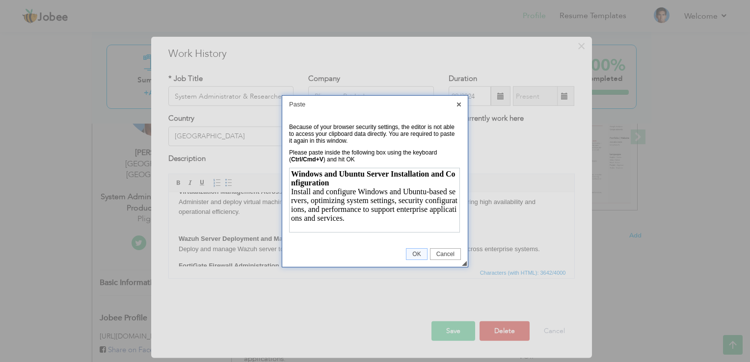
scroll to position [0, 0]
click at [418, 255] on span "OK" at bounding box center [416, 254] width 20 height 7
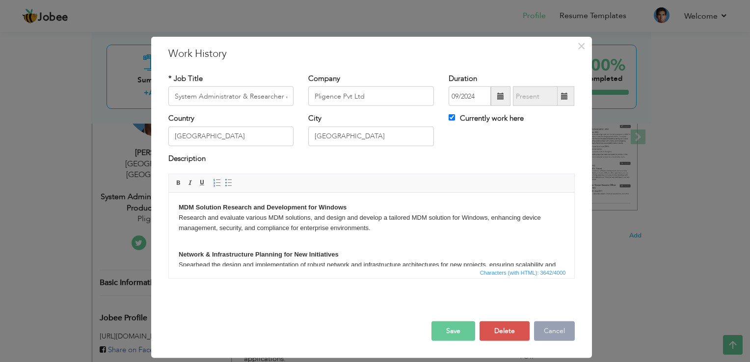
click at [562, 332] on button "Cancel" at bounding box center [554, 331] width 41 height 20
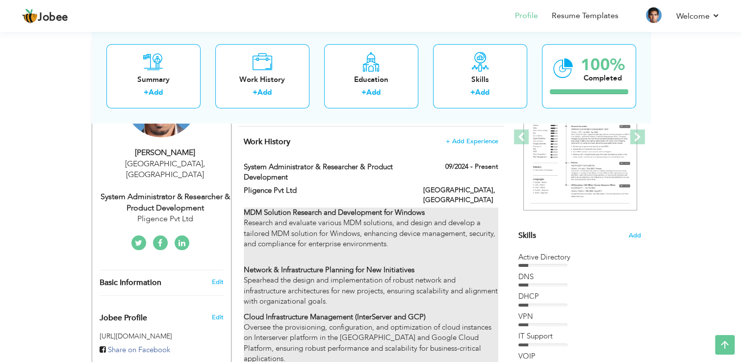
click at [438, 220] on p "MDM Solution Research and Development for Windows Research and evaluate various…" at bounding box center [371, 229] width 254 height 42
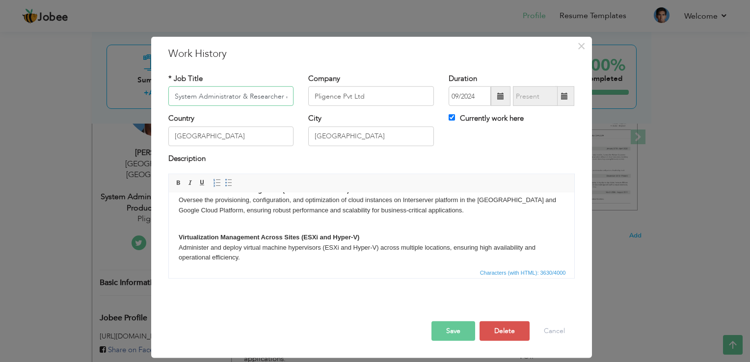
scroll to position [98, 0]
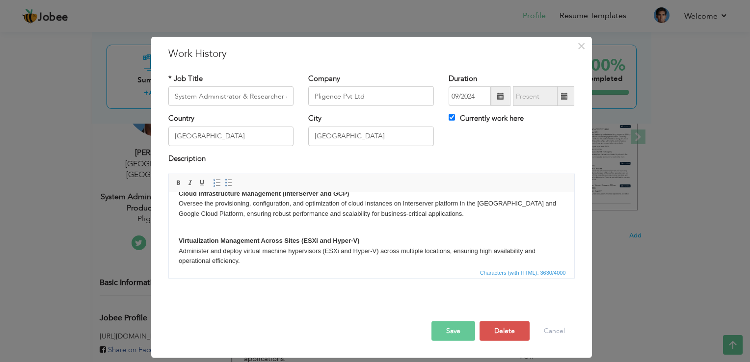
click at [429, 217] on p "Cloud Infrastructure Management (InterServer and GCP) Oversee the provisioning,…" at bounding box center [371, 209] width 386 height 41
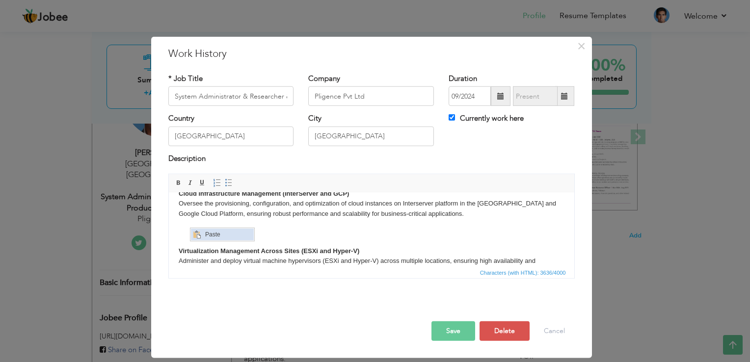
click at [199, 232] on span "Context Menu Options" at bounding box center [197, 235] width 8 height 8
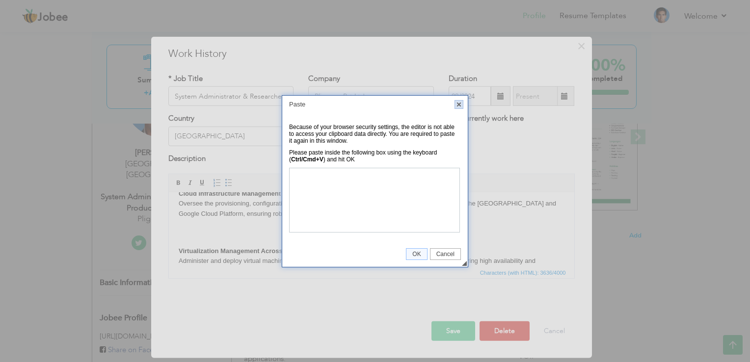
click at [454, 105] on link "X" at bounding box center [458, 104] width 9 height 9
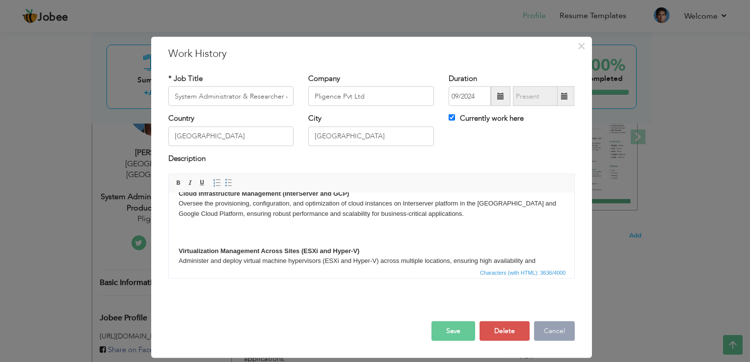
click at [553, 328] on button "Cancel" at bounding box center [554, 331] width 41 height 20
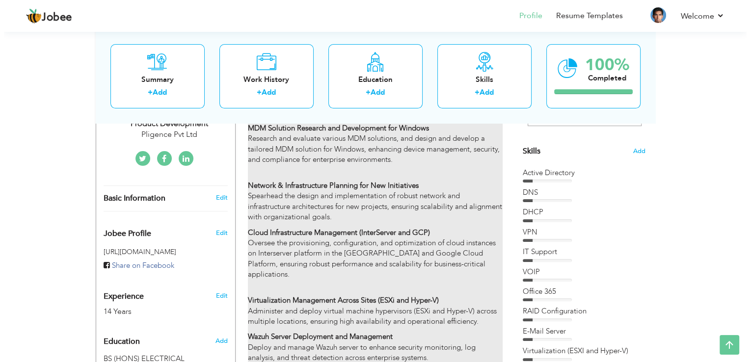
scroll to position [245, 0]
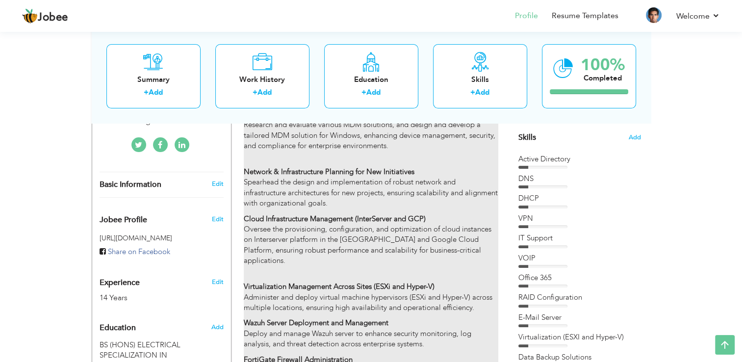
click at [390, 181] on p "Network & Infrastructure Planning for New Initiatives Spearhead the design and …" at bounding box center [371, 182] width 254 height 52
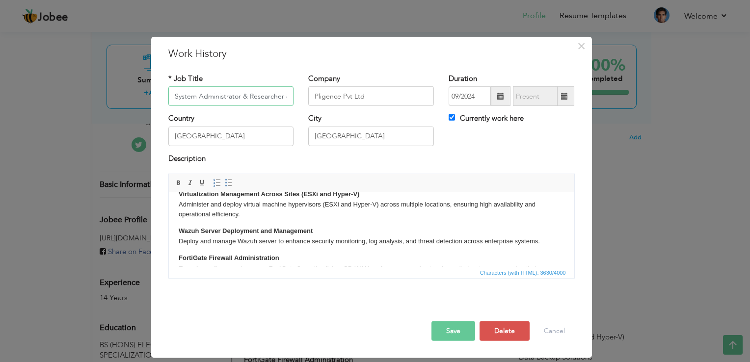
scroll to position [147, 0]
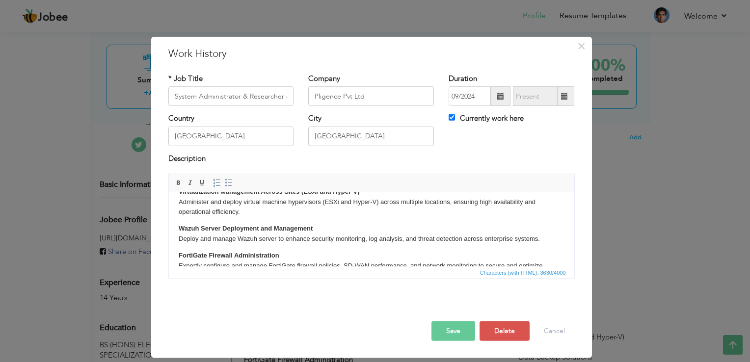
click at [257, 215] on p "Virtualization Management Across Sites (ESXi and Hyper-V) Administer and deploy…" at bounding box center [371, 202] width 386 height 30
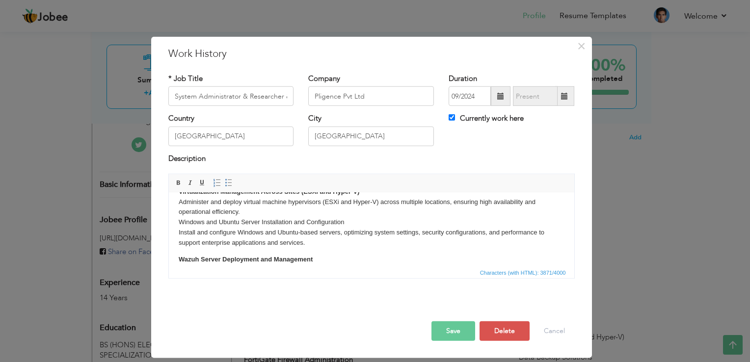
click at [250, 216] on p "Virtualization Management Across Sites (ESXi and Hyper-V) Administer and deploy…" at bounding box center [371, 217] width 386 height 61
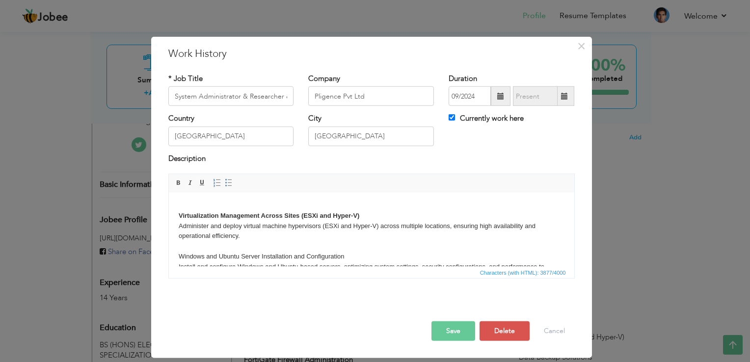
scroll to position [98, 0]
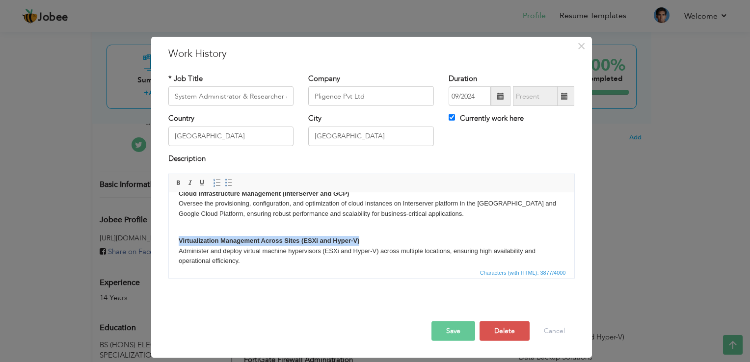
drag, startPoint x: 363, startPoint y: 242, endPoint x: 178, endPoint y: 236, distance: 185.0
click at [178, 236] on p "Virtualization Management Across Sites (ESXi and Hyper-V) Administer and deploy…" at bounding box center [371, 272] width 386 height 72
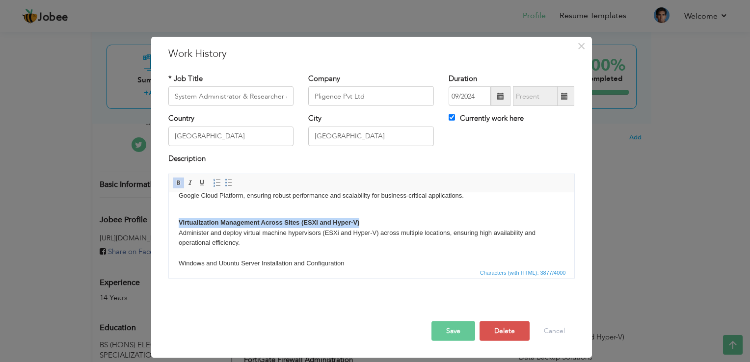
scroll to position [147, 0]
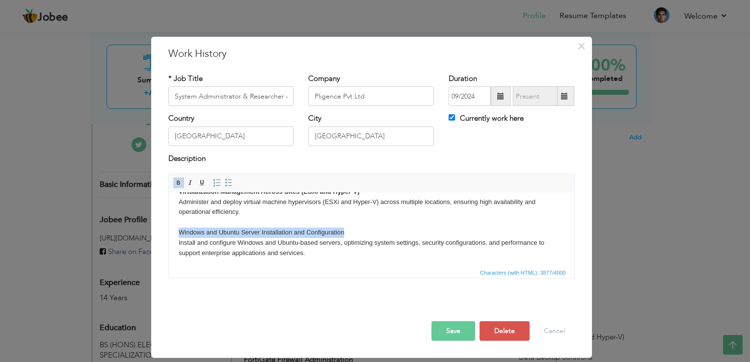
drag, startPoint x: 350, startPoint y: 236, endPoint x: 178, endPoint y: 230, distance: 171.8
click at [178, 230] on p "Virtualization Management Across Sites (ESXi and Hyper-V) Administer and deploy…" at bounding box center [371, 223] width 386 height 72
click at [177, 183] on span at bounding box center [179, 183] width 8 height 8
click at [383, 230] on p "Virtualization Management Across Sites (ESXi and Hyper-V) Administer and deploy…" at bounding box center [371, 223] width 386 height 72
click at [447, 327] on button "Save" at bounding box center [453, 331] width 44 height 20
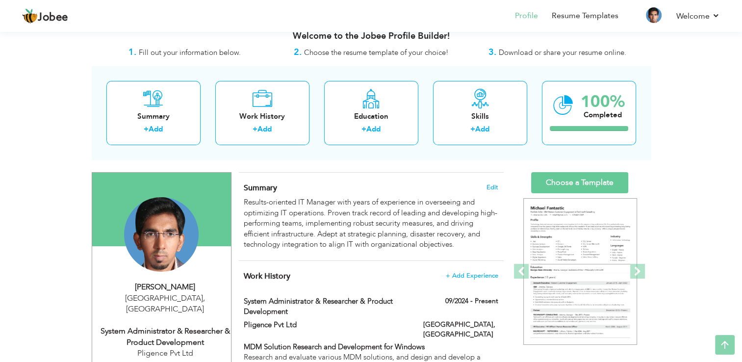
scroll to position [0, 0]
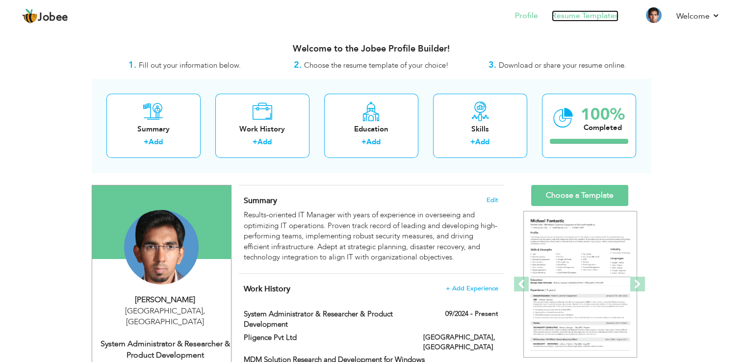
click at [584, 13] on link "Resume Templates" at bounding box center [585, 15] width 67 height 11
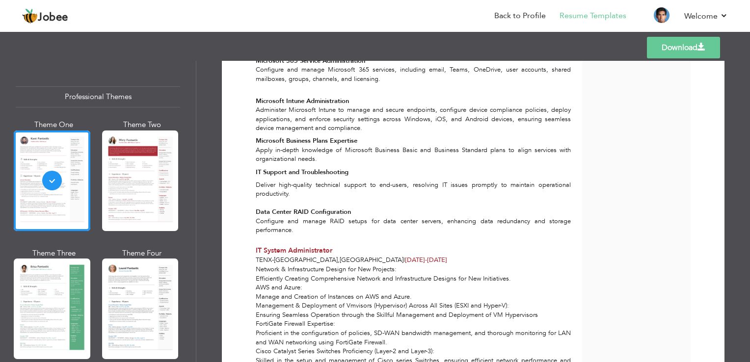
scroll to position [765, 0]
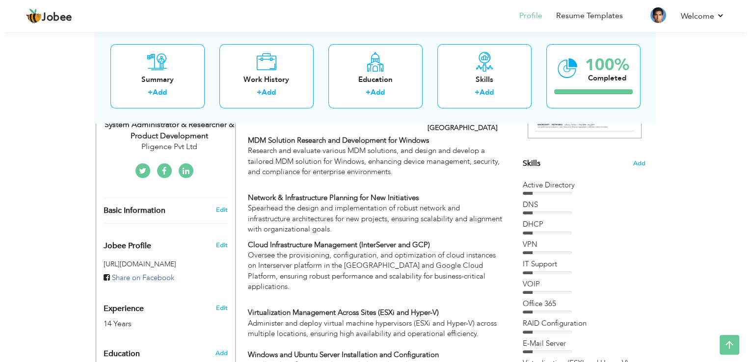
scroll to position [196, 0]
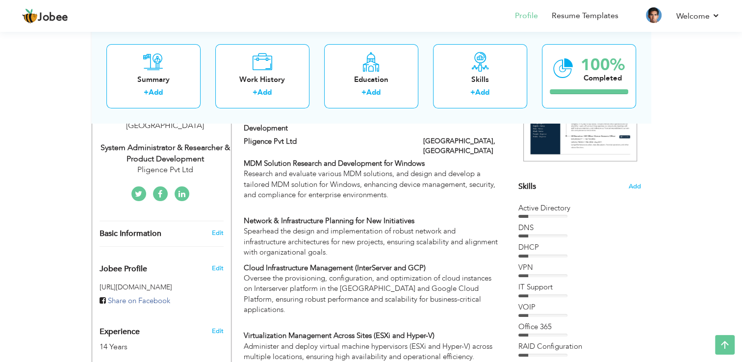
click at [527, 182] on span "Skills" at bounding box center [528, 186] width 18 height 11
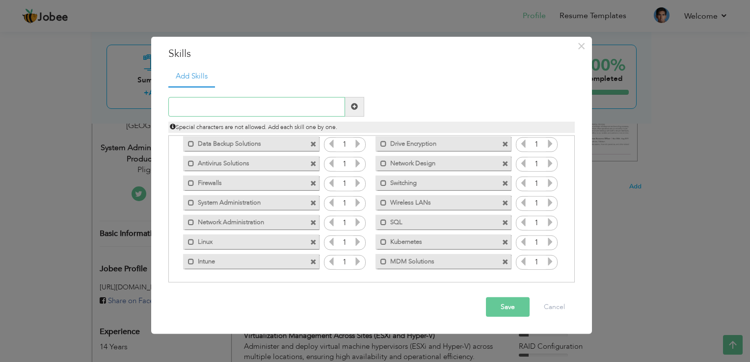
scroll to position [120, 0]
click at [436, 240] on label "Kubernetes" at bounding box center [436, 240] width 99 height 12
click at [422, 241] on label "Kubernetes" at bounding box center [438, 240] width 98 height 12
click at [383, 239] on span at bounding box center [383, 241] width 6 height 6
click at [383, 239] on span at bounding box center [385, 241] width 6 height 6
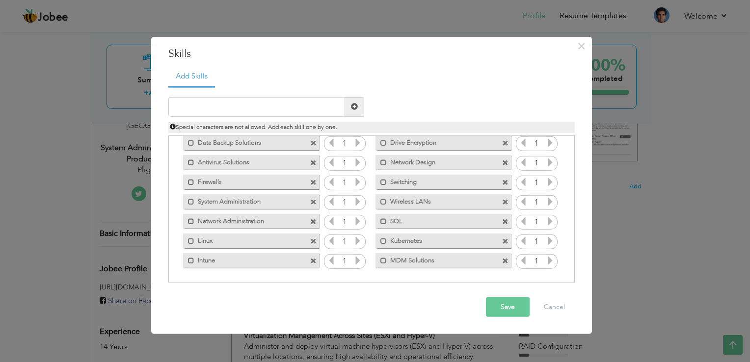
click at [470, 245] on div "Mark as primary skill. Kubernetes" at bounding box center [442, 241] width 135 height 15
click at [502, 241] on span at bounding box center [505, 241] width 6 height 6
click at [215, 105] on input "text" at bounding box center [256, 107] width 177 height 20
click at [353, 109] on span at bounding box center [354, 106] width 7 height 7
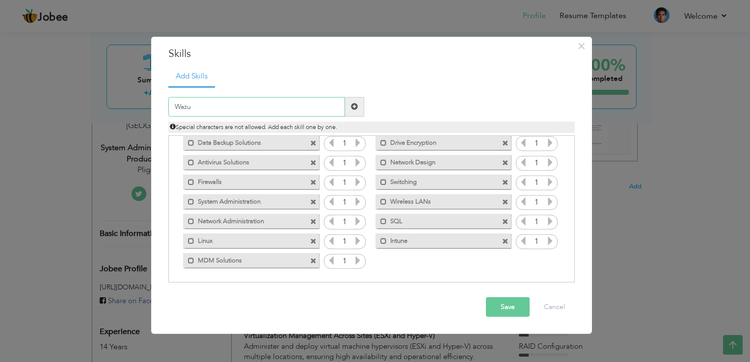
type input "Wazuh"
click at [502, 307] on button "Save" at bounding box center [508, 307] width 44 height 20
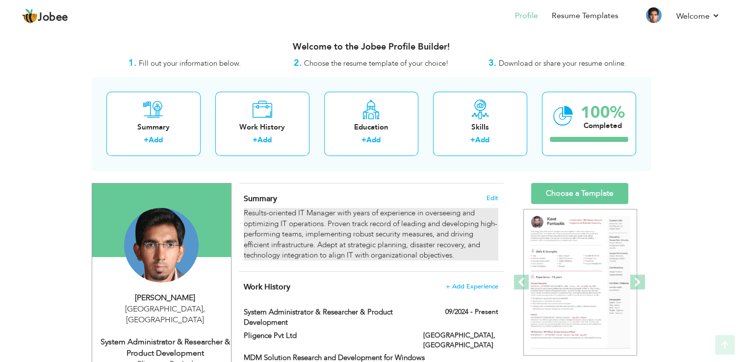
scroll to position [0, 0]
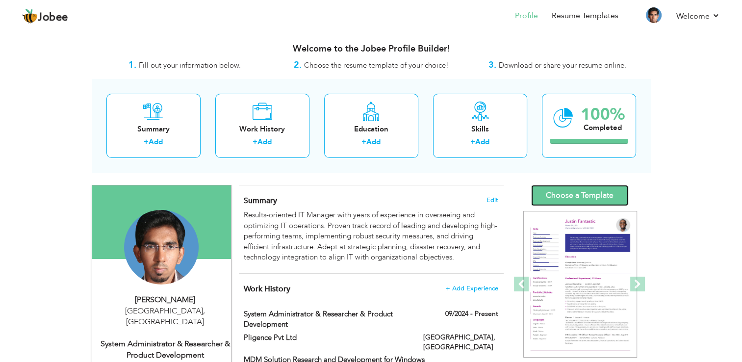
click at [602, 196] on link "Choose a Template" at bounding box center [579, 195] width 97 height 21
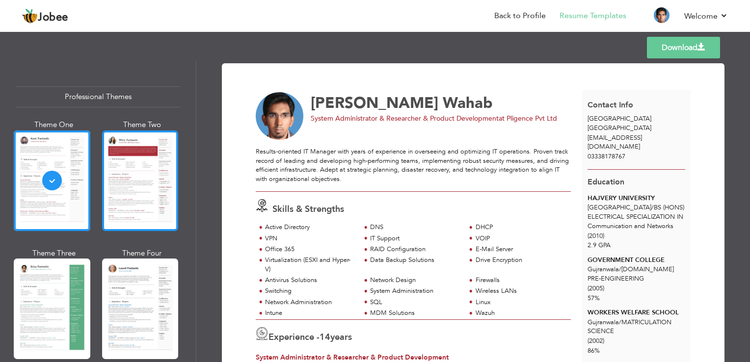
click at [132, 176] on div at bounding box center [140, 180] width 77 height 101
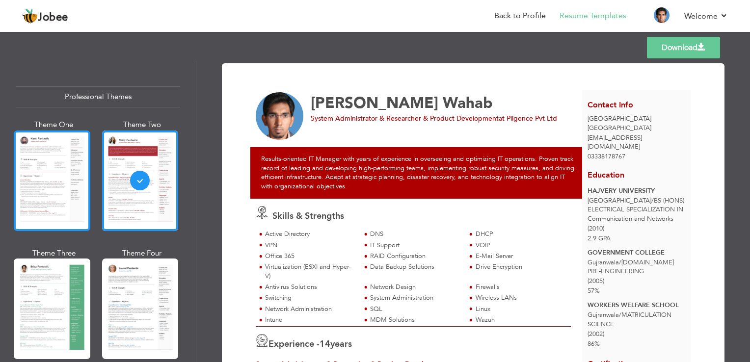
click at [69, 164] on div at bounding box center [52, 180] width 77 height 101
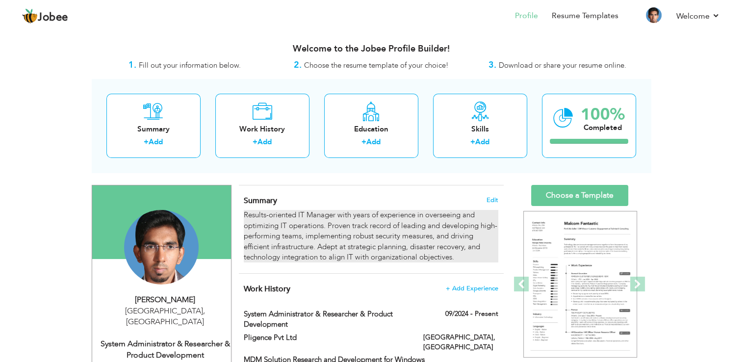
click at [323, 213] on div "Results-oriented IT Manager with years of experience in overseeing and optimizi…" at bounding box center [371, 236] width 254 height 52
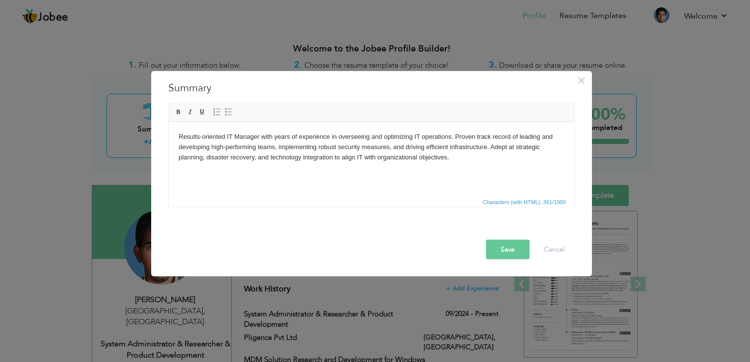
click at [259, 138] on body "Results-oriented IT Manager with years of experience in overseeing and optimizi…" at bounding box center [371, 146] width 386 height 30
click at [311, 135] on body "Results-oriented IT Administrator with years of experience in overseeing and op…" at bounding box center [371, 146] width 386 height 30
click at [510, 249] on button "Save" at bounding box center [508, 250] width 44 height 20
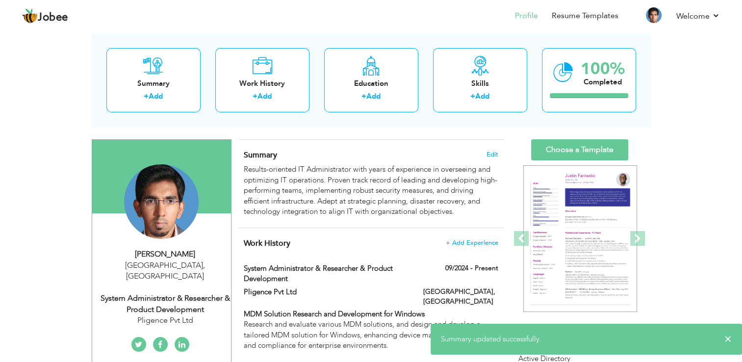
scroll to position [49, 0]
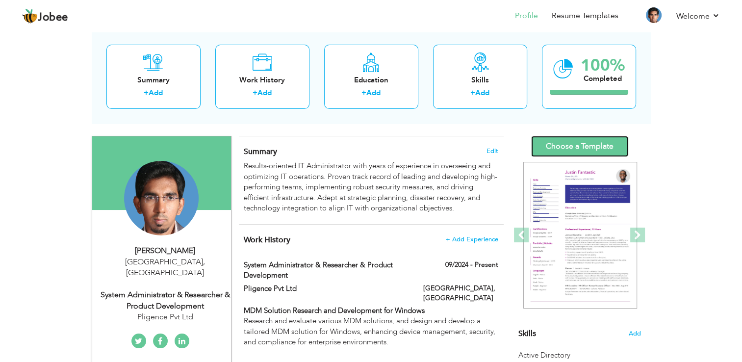
click at [591, 142] on link "Choose a Template" at bounding box center [579, 146] width 97 height 21
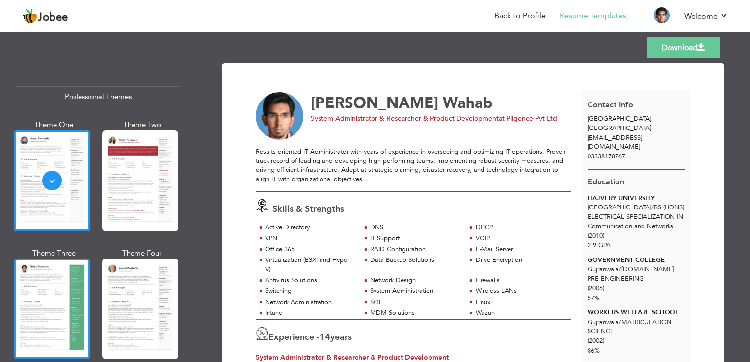
click at [62, 276] on div at bounding box center [52, 309] width 77 height 101
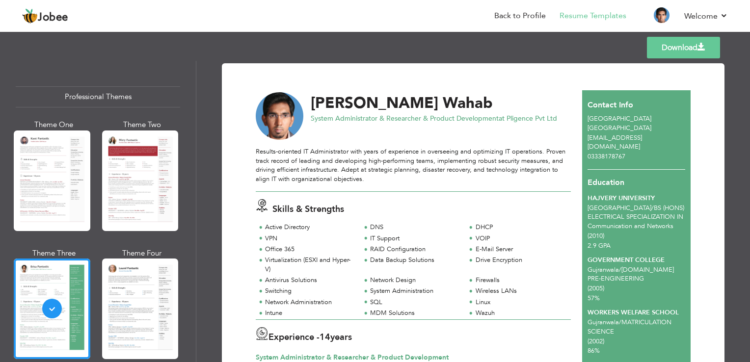
click at [671, 51] on link "Download" at bounding box center [683, 48] width 73 height 22
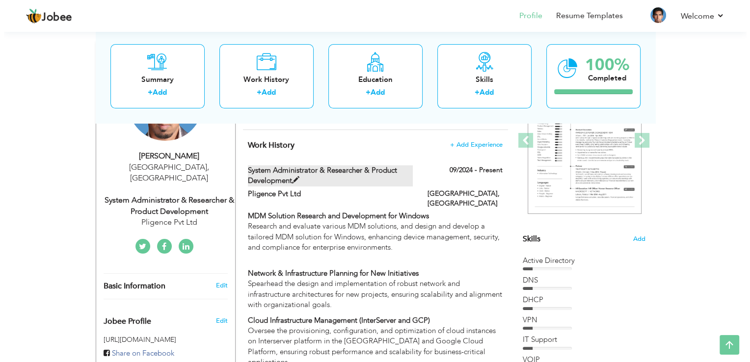
scroll to position [147, 0]
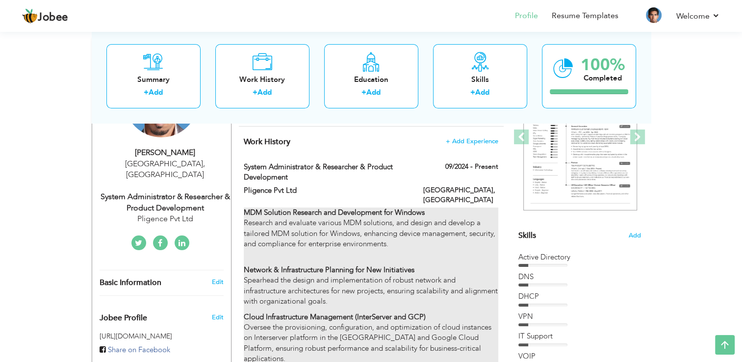
click at [465, 208] on p "MDM Solution Research and Development for Windows Research and evaluate various…" at bounding box center [371, 229] width 254 height 42
type input "System Administrator & Researcher & Product Development"
type input "Pligence Pvt Ltd"
type input "09/2024"
type input "[GEOGRAPHIC_DATA]"
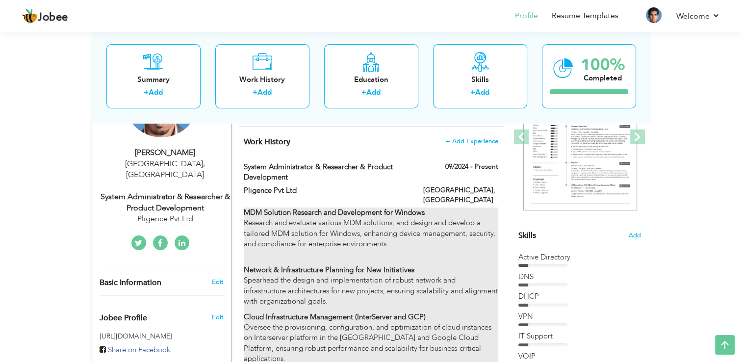
type input "[GEOGRAPHIC_DATA]"
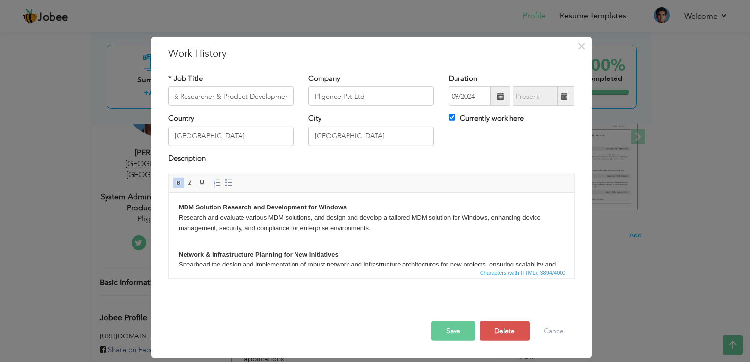
scroll to position [0, 0]
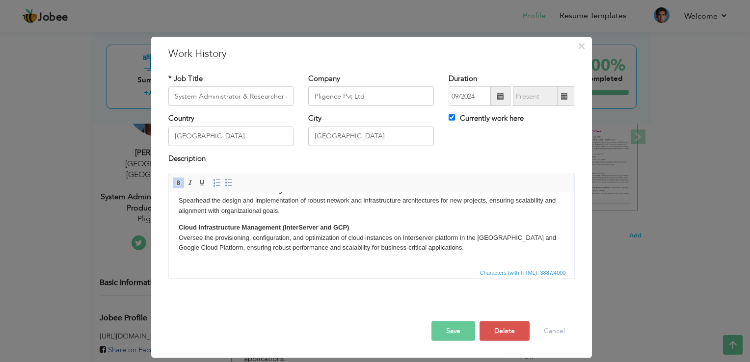
scroll to position [49, 0]
click at [178, 230] on p "Cloud Infrastructure Management (InterServer and GCP) Oversee the provisioning,…" at bounding box center [371, 241] width 386 height 41
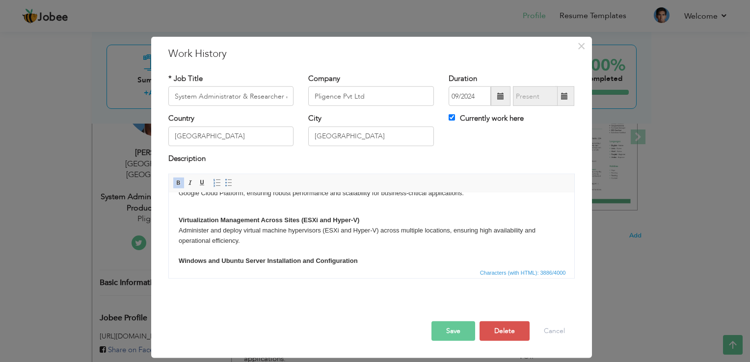
scroll to position [98, 0]
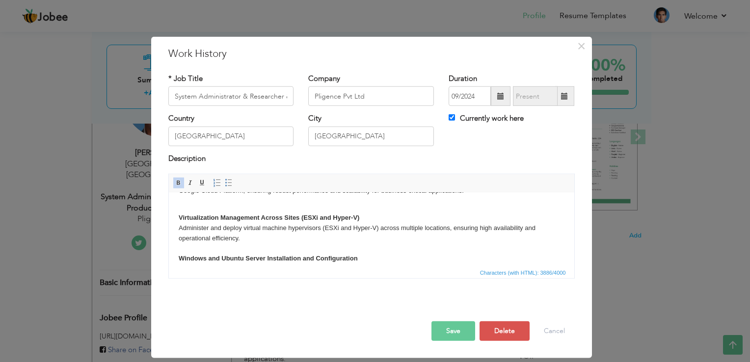
click at [178, 220] on strong "Virtualization Management Across Sites (ESXi and Hyper-V)" at bounding box center [268, 217] width 181 height 7
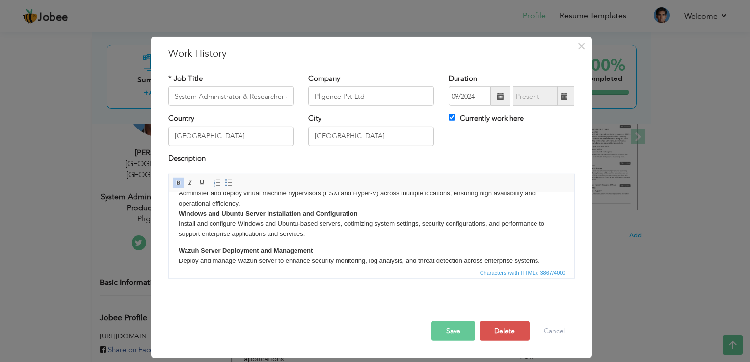
scroll to position [147, 0]
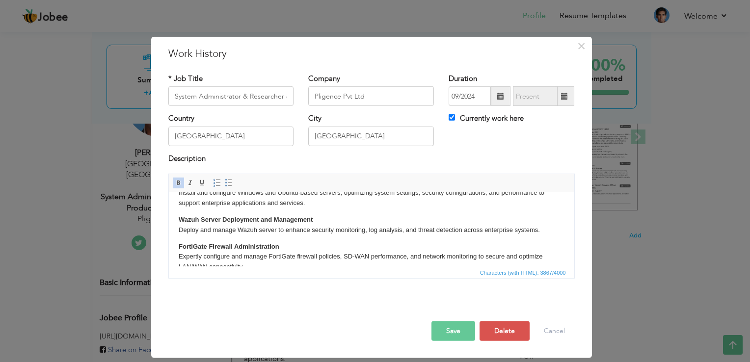
click at [180, 221] on strong "Wazuh Server Deployment and Management" at bounding box center [245, 219] width 134 height 7
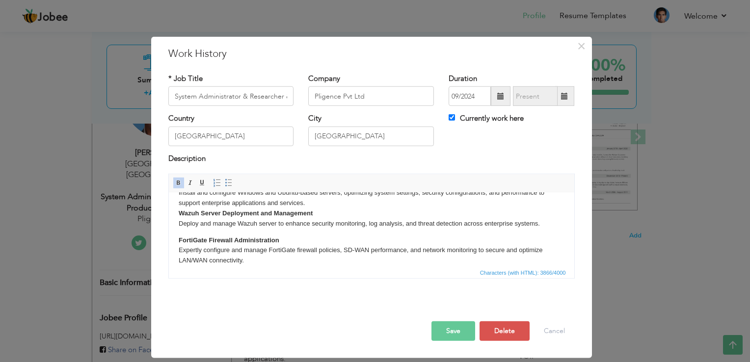
click at [180, 240] on strong "FortiGate Firewall Administration" at bounding box center [228, 239] width 101 height 7
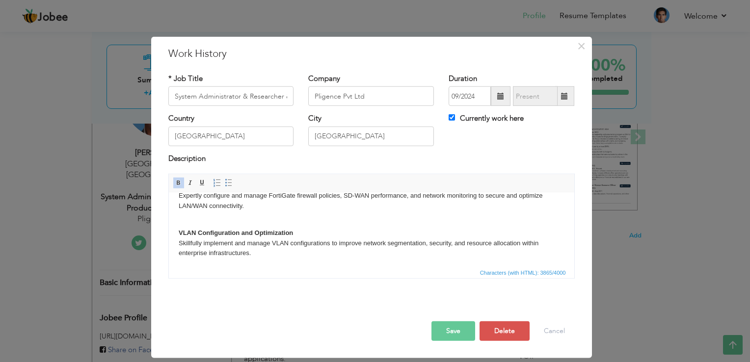
scroll to position [196, 0]
click at [176, 233] on html "MDM Solution Research and Development for Windows Research and evaluate various…" at bounding box center [370, 304] width 405 height 614
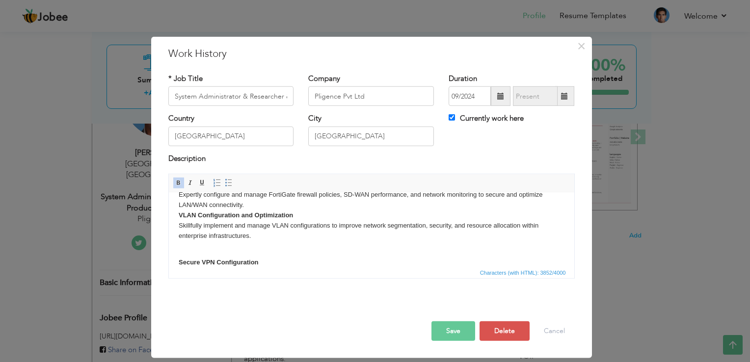
click at [180, 262] on strong "Secure VPN Configuration" at bounding box center [218, 262] width 80 height 7
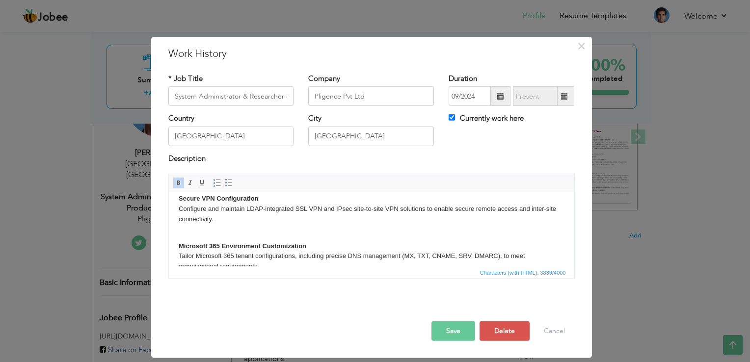
scroll to position [245, 0]
click at [180, 249] on p "Microsoft 365 Environment Customization Tailor Microsoft 365 tenant configurati…" at bounding box center [371, 259] width 386 height 41
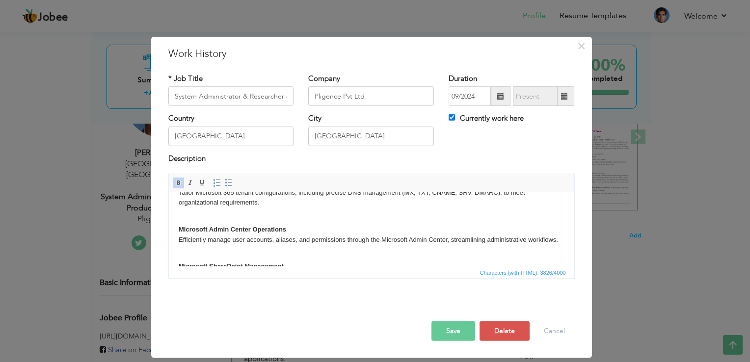
scroll to position [294, 0]
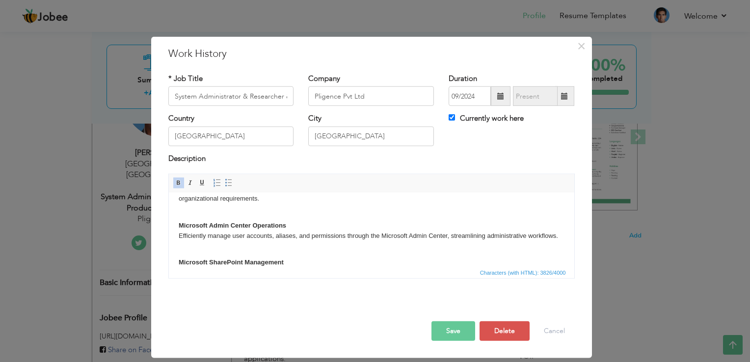
click at [174, 229] on html "MDM Solution Research and Development for Windows Research and evaluate various…" at bounding box center [370, 180] width 405 height 564
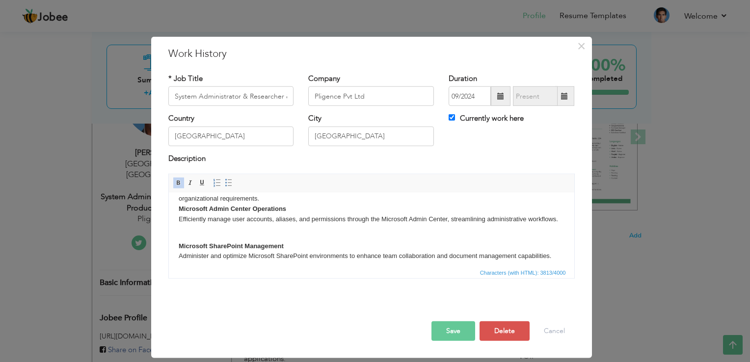
click at [177, 256] on html "MDM Solution Research and Development for Windows Research and evaluate various…" at bounding box center [370, 171] width 405 height 547
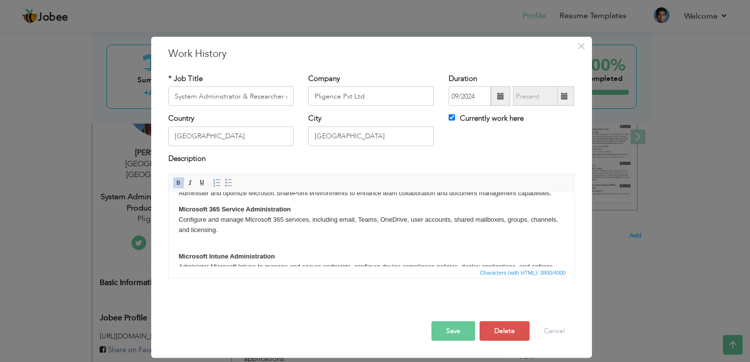
scroll to position [343, 0]
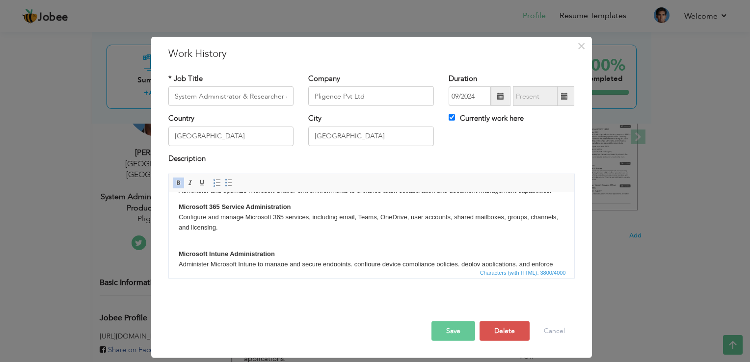
click at [176, 218] on html "MDM Solution Research and Development for Windows Research and evaluate various…" at bounding box center [370, 114] width 405 height 531
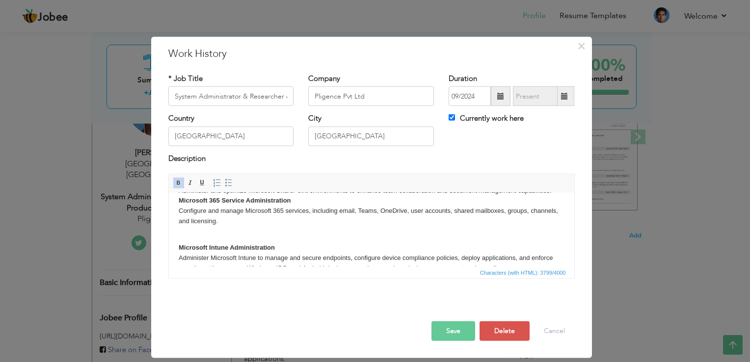
click at [178, 251] on strong "Microsoft Intune Administration" at bounding box center [226, 247] width 96 height 7
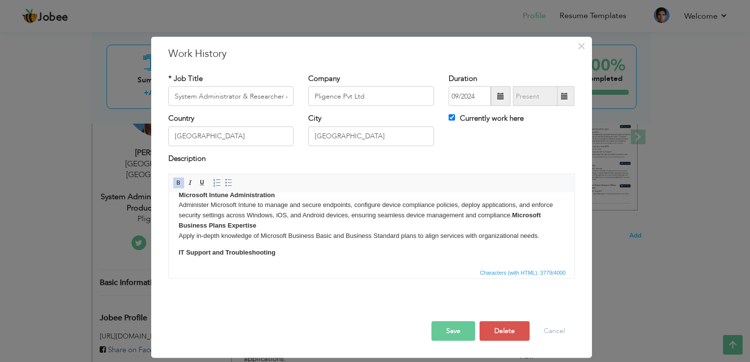
scroll to position [396, 0]
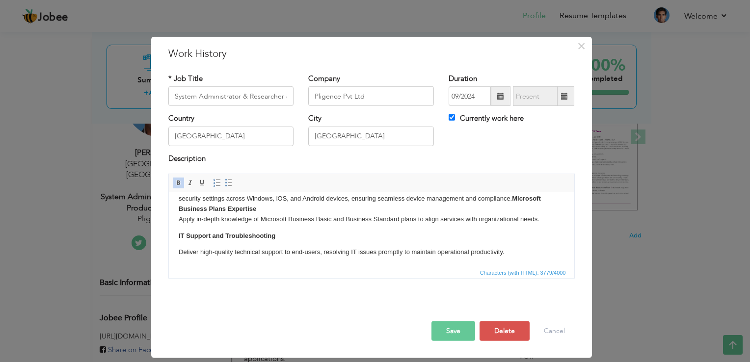
click at [177, 245] on html "MDM Solution Research and Development for Windows Research and evaluate various…" at bounding box center [370, 47] width 405 height 502
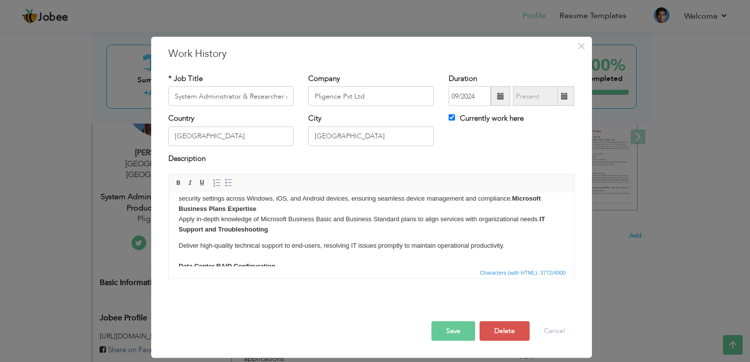
scroll to position [400, 0]
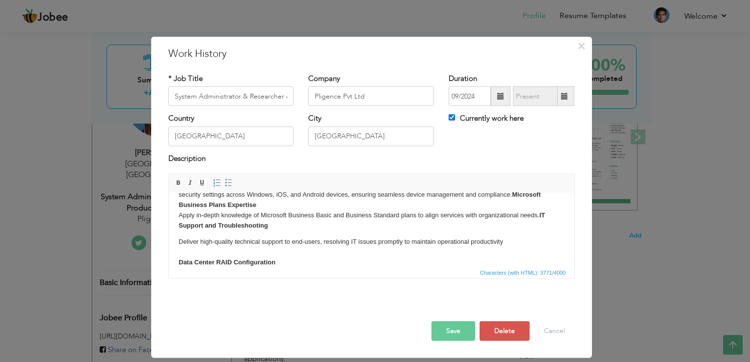
click at [180, 255] on p "Deliver high-quality technical support to end-users, resolving IT issues prompt…" at bounding box center [371, 257] width 386 height 41
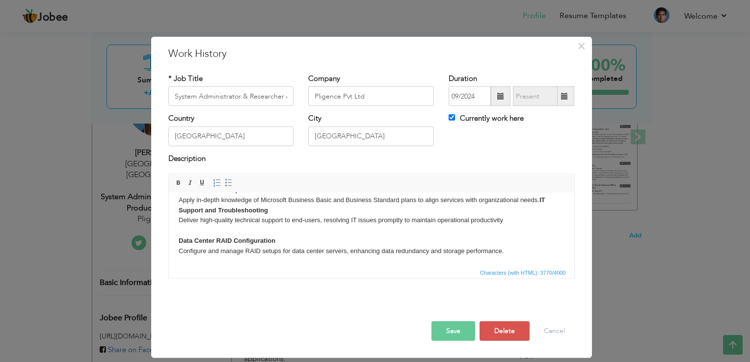
scroll to position [425, 0]
click strong "Data Center RAID Configuration"
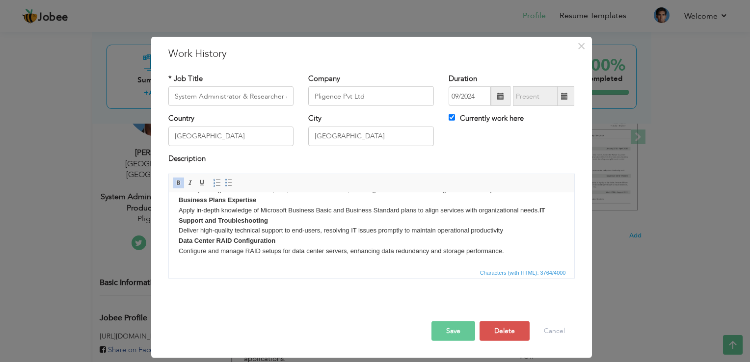
click at [435, 327] on button "Save" at bounding box center [453, 331] width 44 height 20
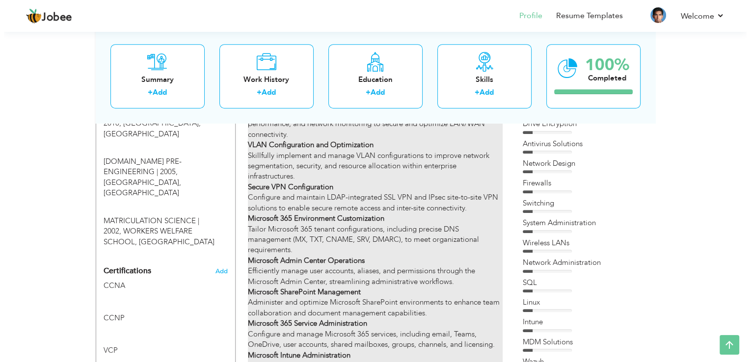
scroll to position [491, 0]
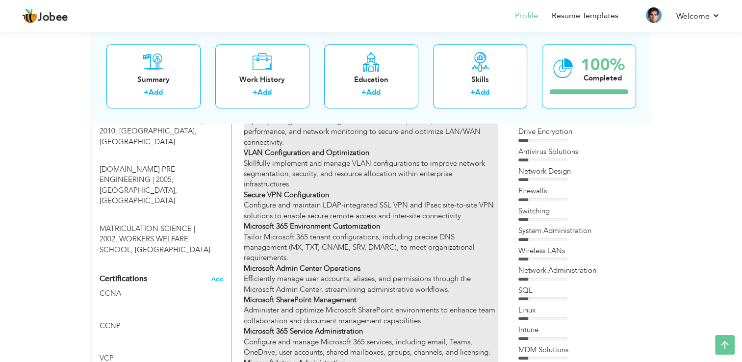
click at [468, 163] on p "MDM Solution Research and Development for Windows Research and evaluate various…" at bounding box center [371, 179] width 254 height 630
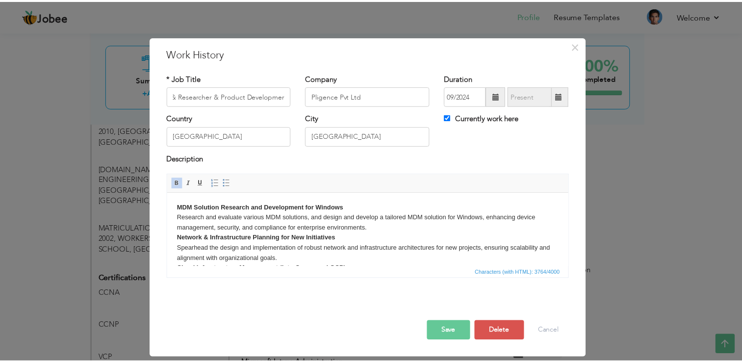
scroll to position [0, 0]
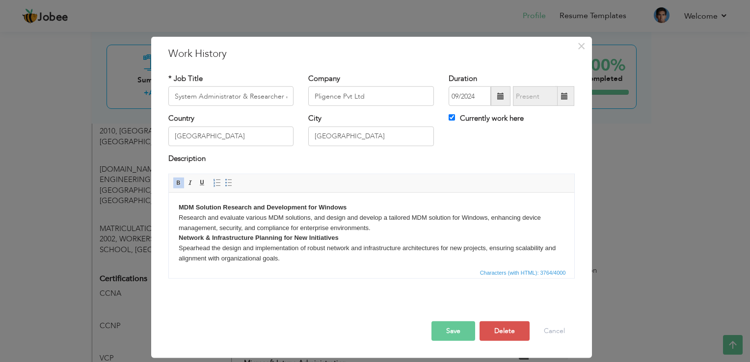
click at [453, 332] on button "Save" at bounding box center [453, 331] width 44 height 20
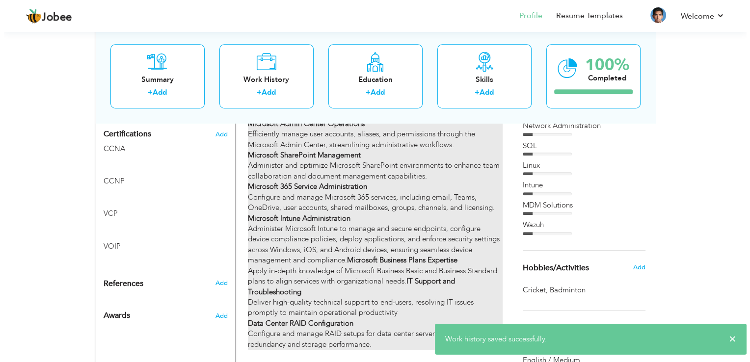
scroll to position [638, 0]
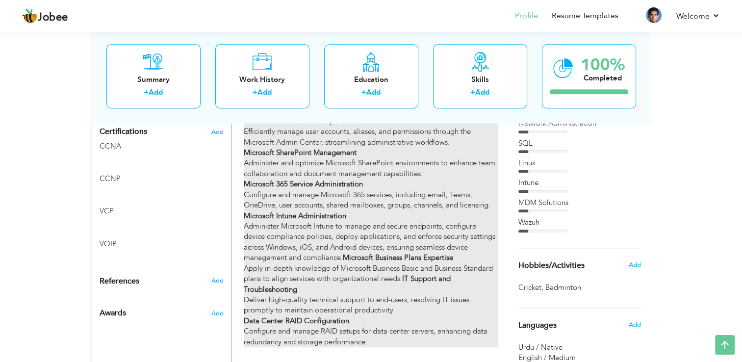
click at [418, 253] on strong "Microsoft Business Plans Expertise" at bounding box center [398, 258] width 110 height 10
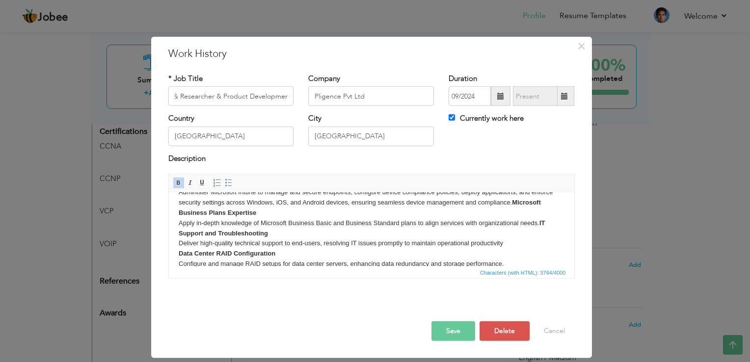
scroll to position [0, 0]
click at [512, 213] on strong "Microsoft Business Plans Expertise" at bounding box center [359, 208] width 362 height 18
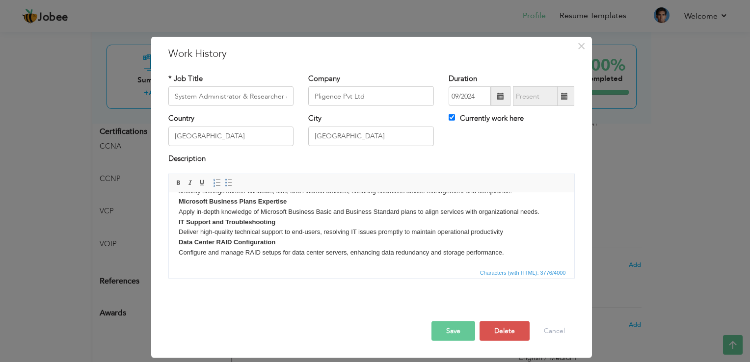
click at [464, 331] on button "Save" at bounding box center [453, 331] width 44 height 20
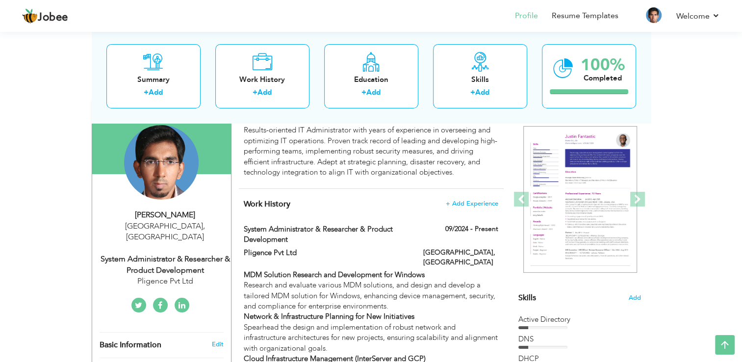
scroll to position [49, 0]
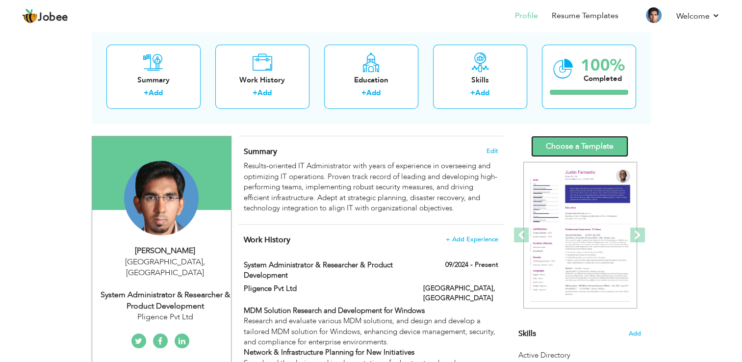
click at [590, 146] on link "Choose a Template" at bounding box center [579, 146] width 97 height 21
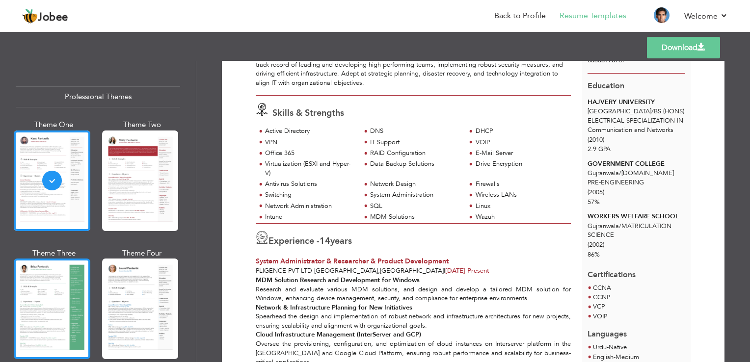
scroll to position [98, 0]
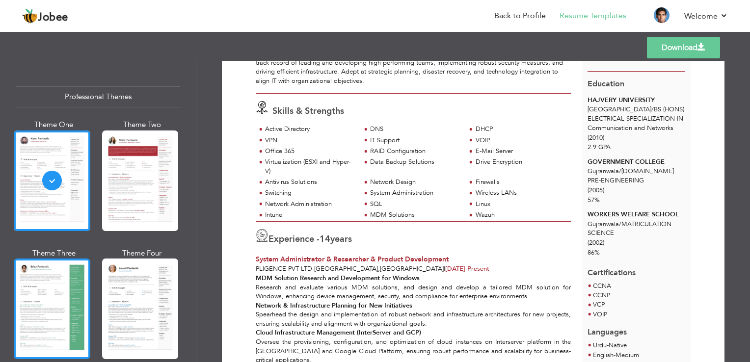
click at [47, 292] on div at bounding box center [52, 309] width 77 height 101
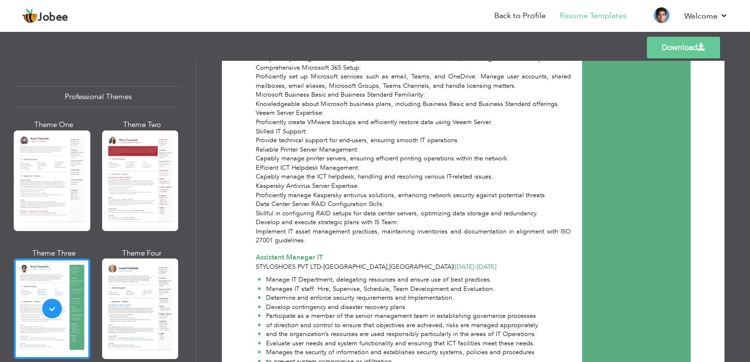
scroll to position [1079, 0]
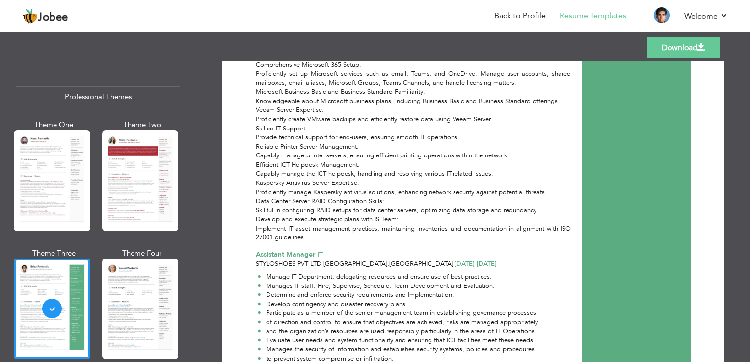
click at [677, 53] on link "Download" at bounding box center [683, 48] width 73 height 22
